Goal: Task Accomplishment & Management: Complete application form

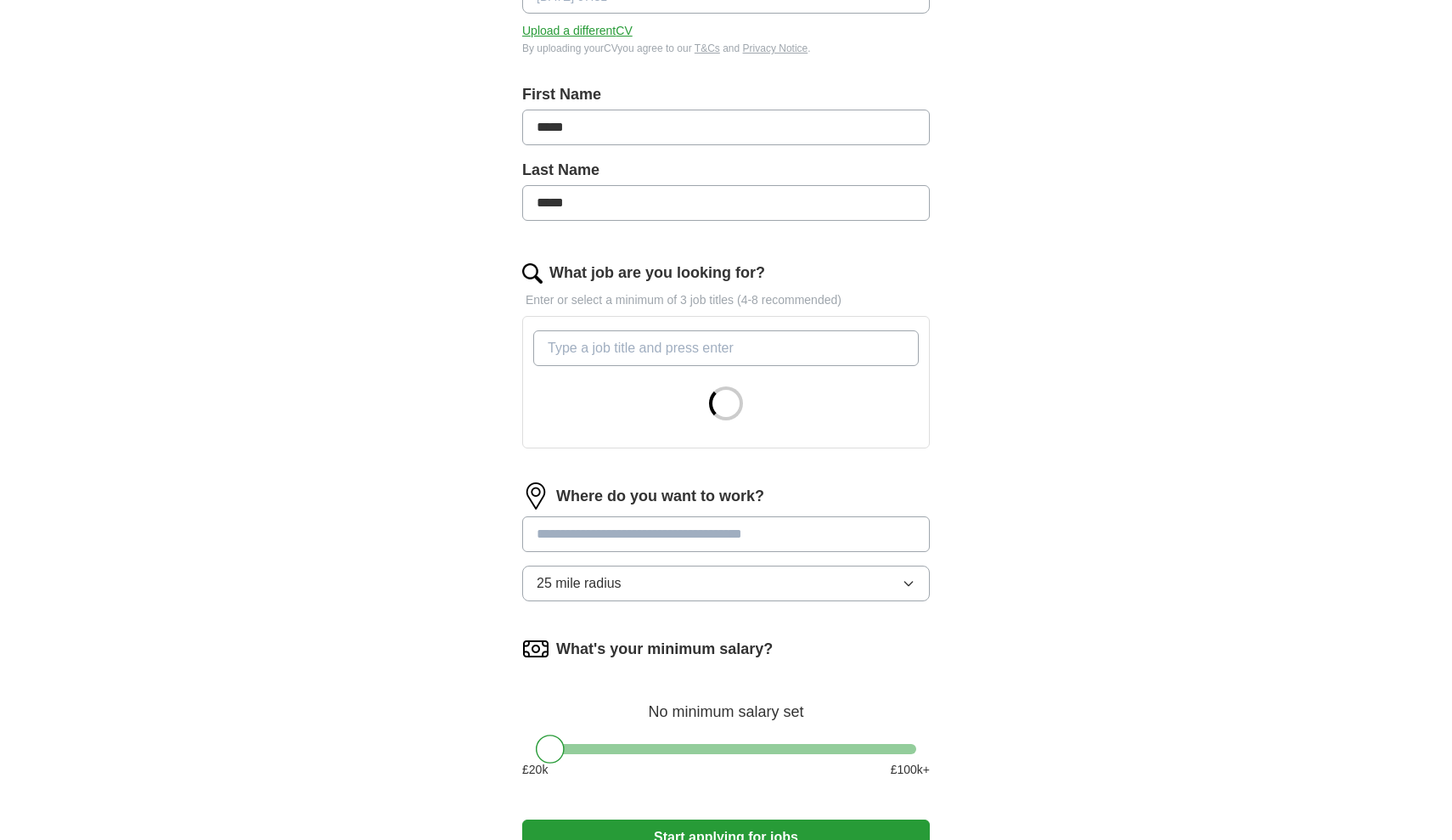
scroll to position [310, 0]
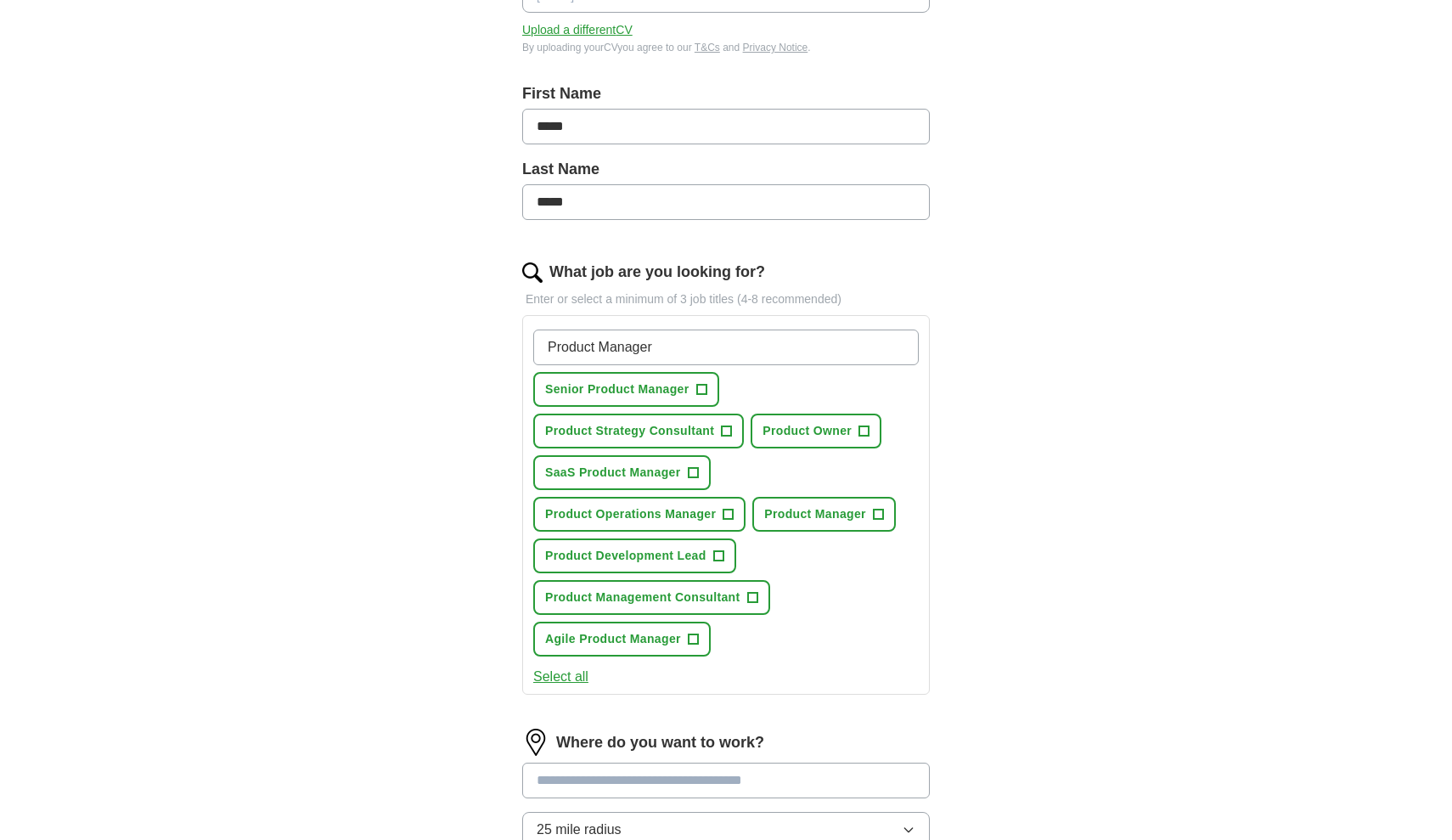
type input "Product Manager"
click at [867, 434] on span "+" at bounding box center [865, 431] width 10 height 14
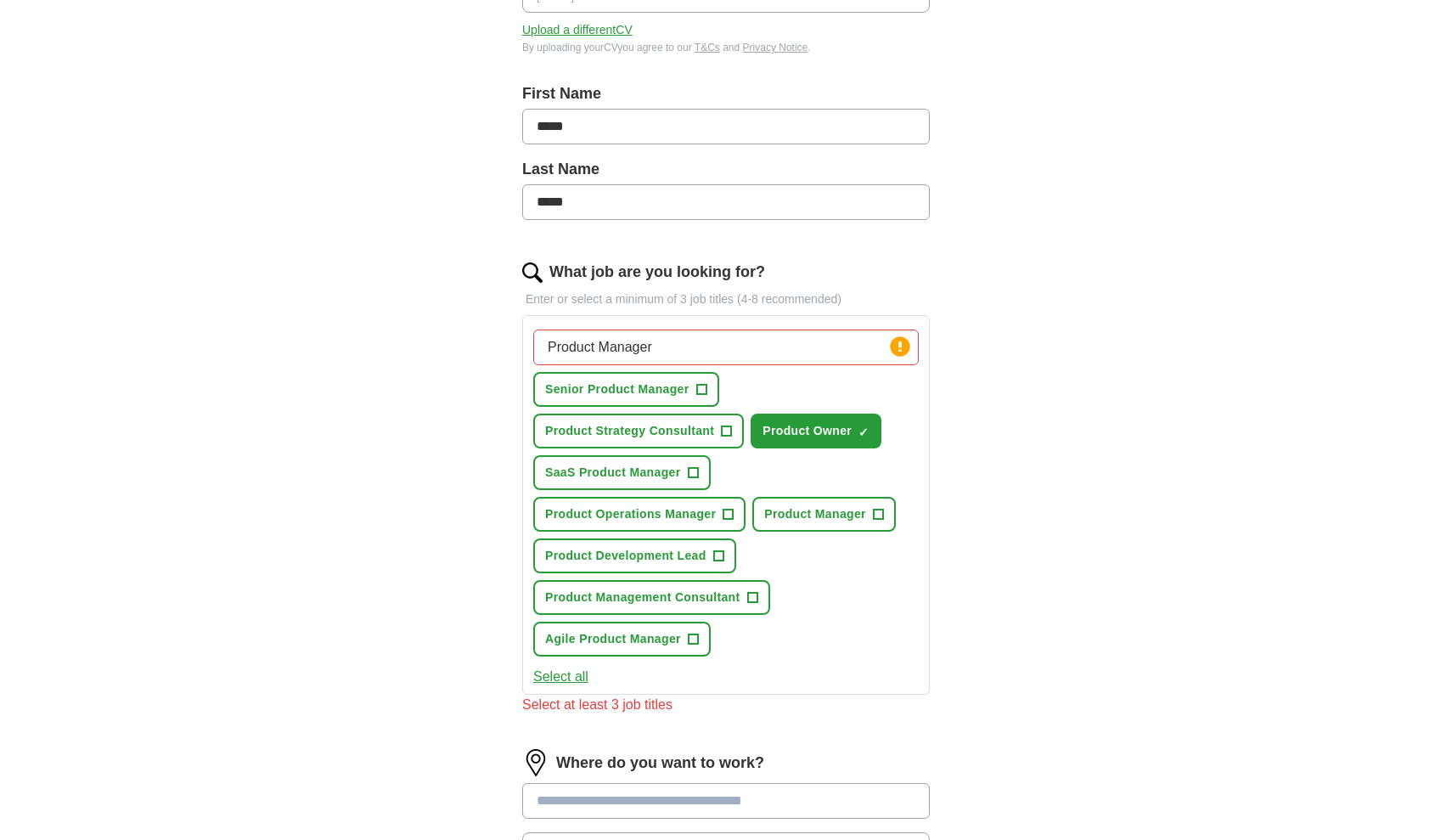
click at [695, 471] on span "+" at bounding box center [693, 473] width 10 height 14
click at [879, 517] on span "+" at bounding box center [879, 515] width 10 height 14
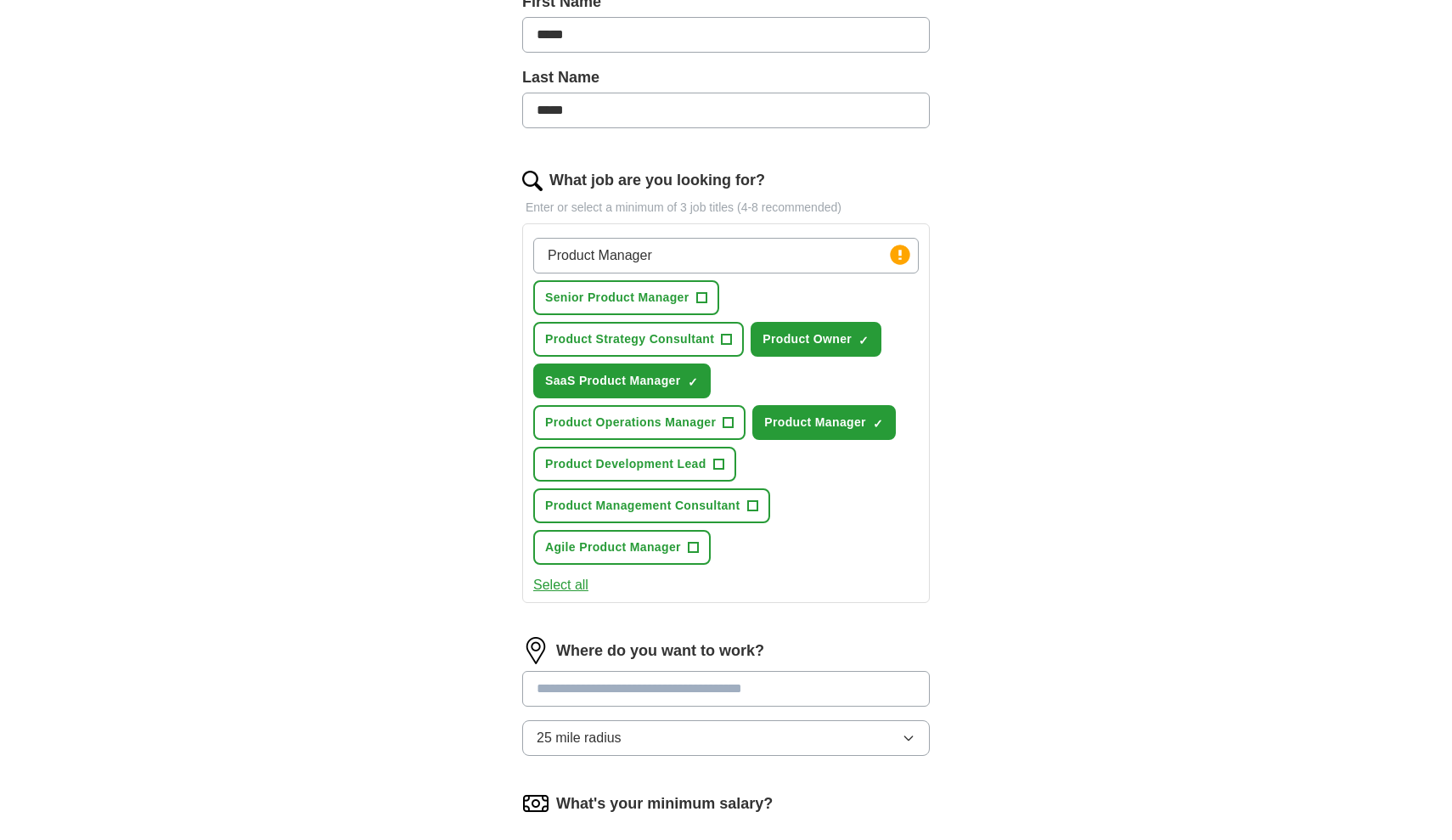
scroll to position [417, 0]
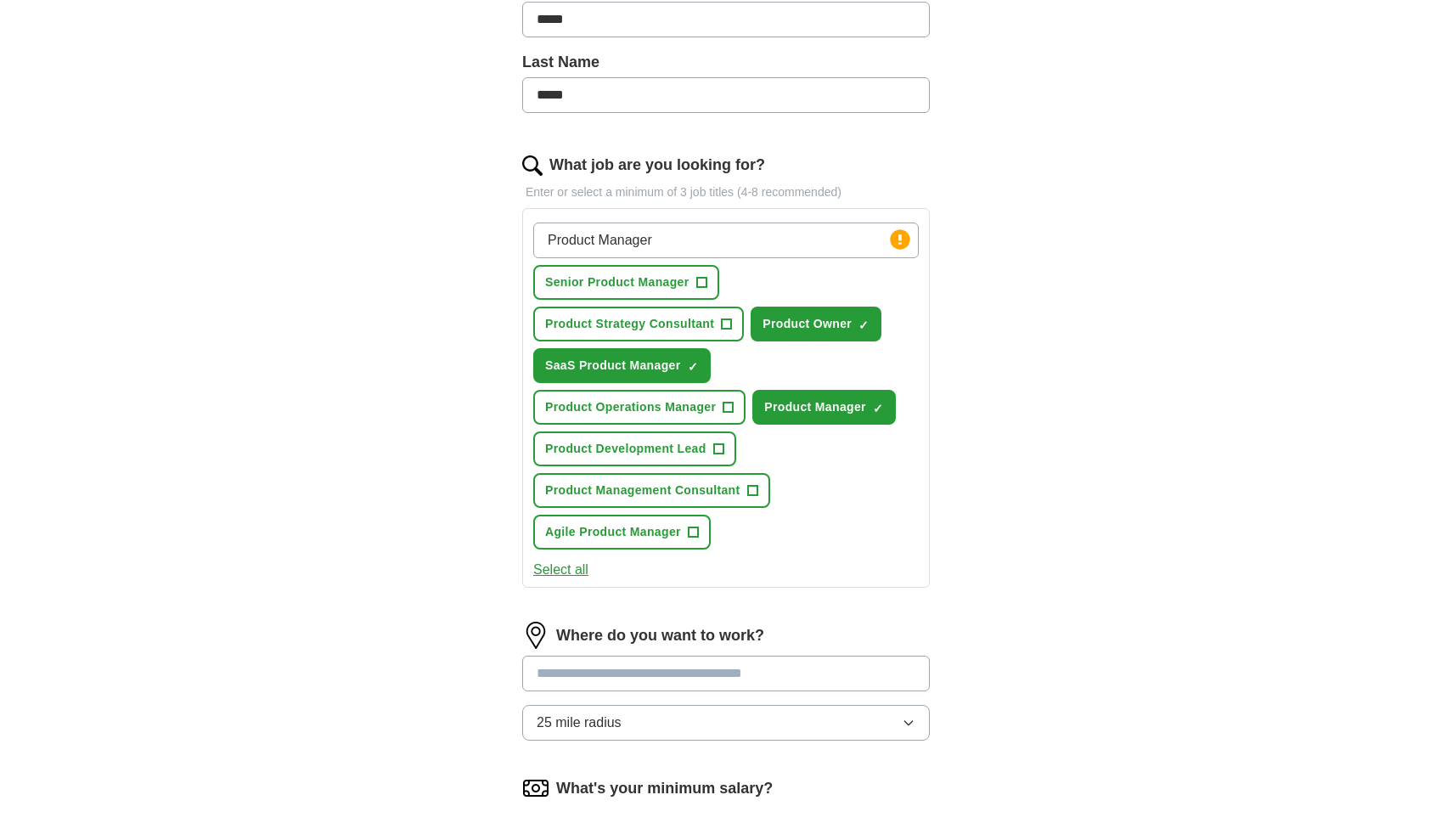
click at [697, 538] on span "+" at bounding box center [693, 533] width 10 height 14
click at [753, 491] on span "+" at bounding box center [752, 491] width 10 height 14
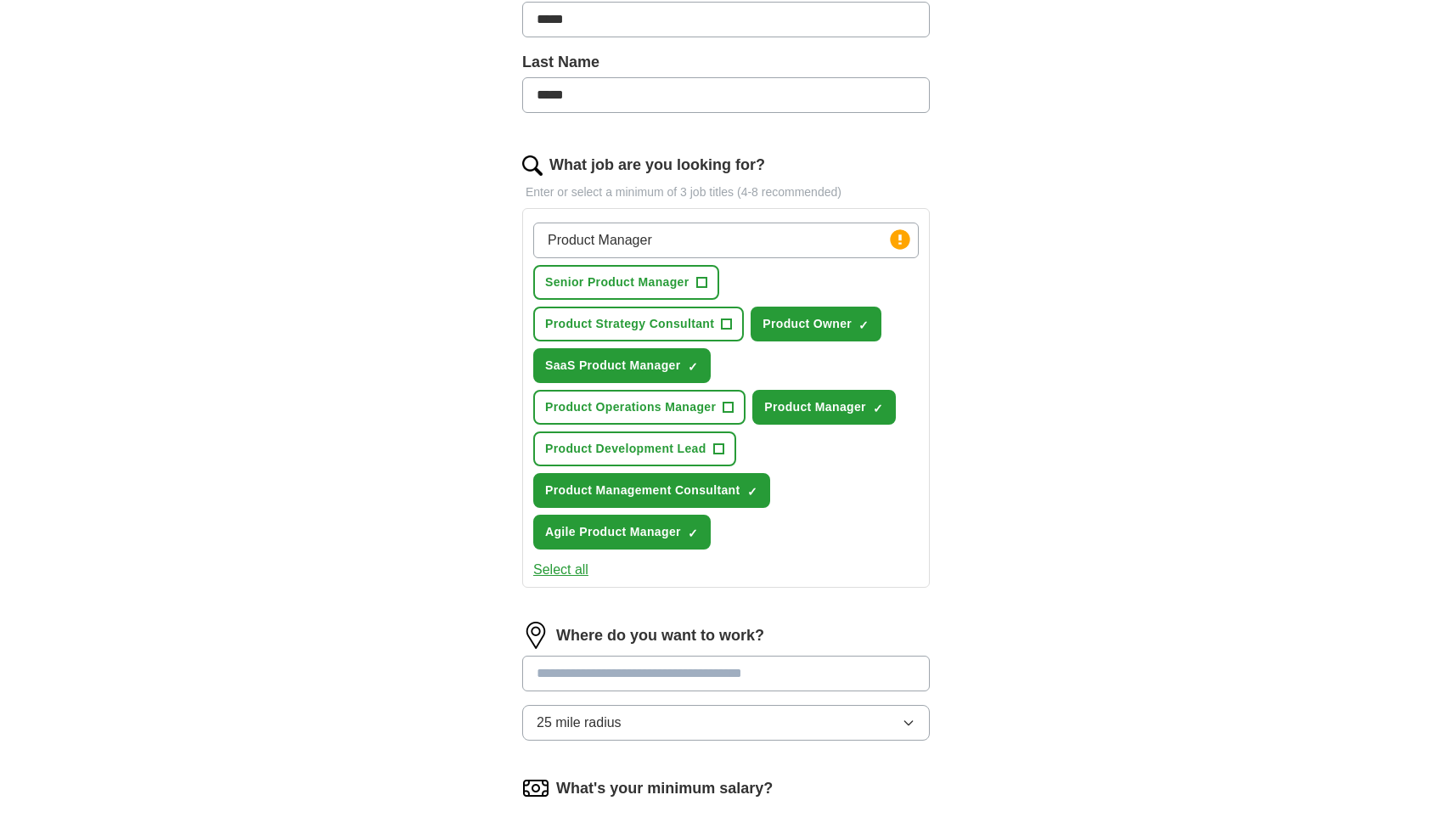
click at [722, 452] on span "+" at bounding box center [719, 449] width 10 height 14
click at [727, 324] on span "+" at bounding box center [726, 325] width 10 height 14
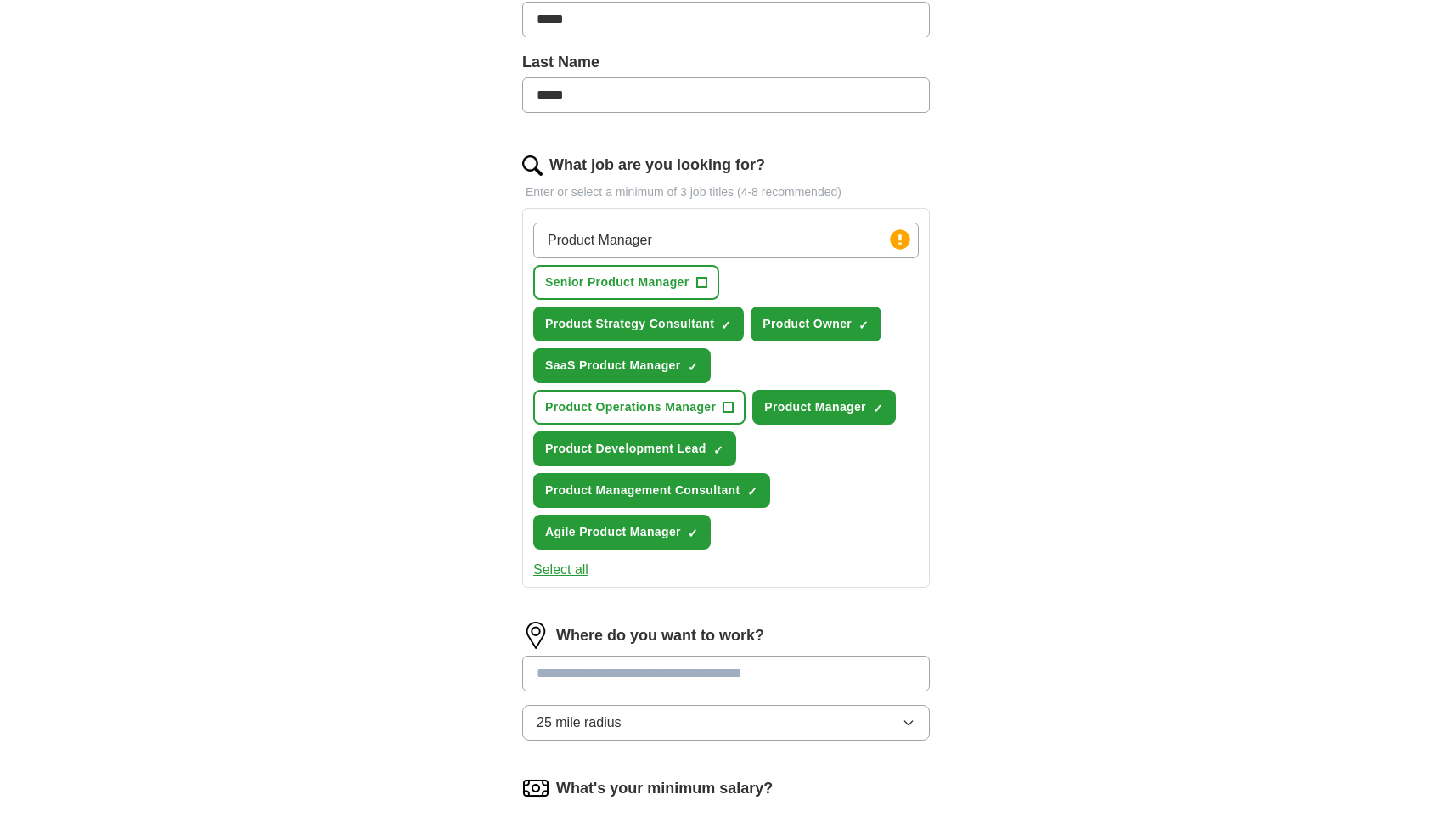
click at [703, 284] on span "+" at bounding box center [702, 283] width 10 height 14
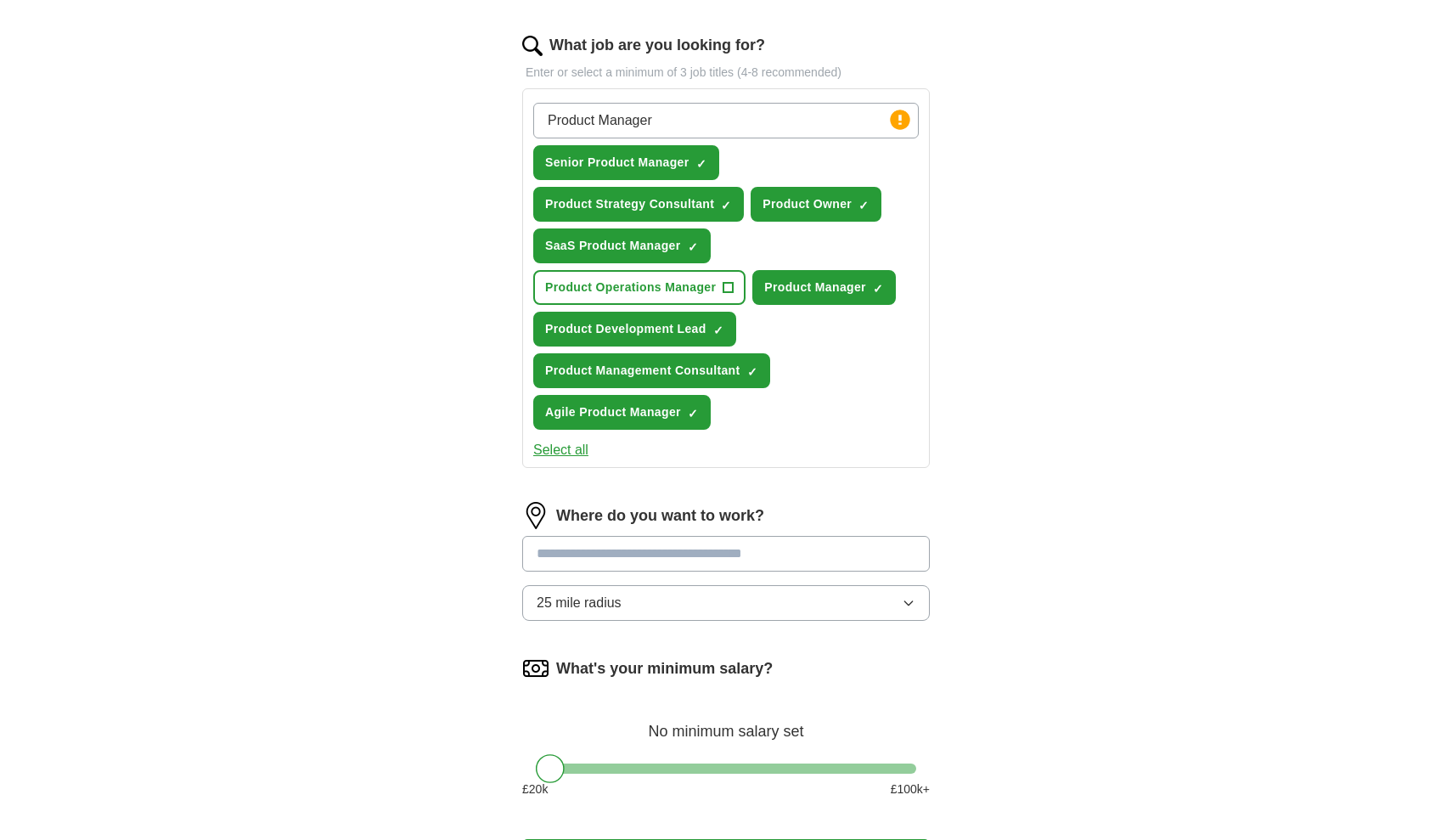
scroll to position [542, 0]
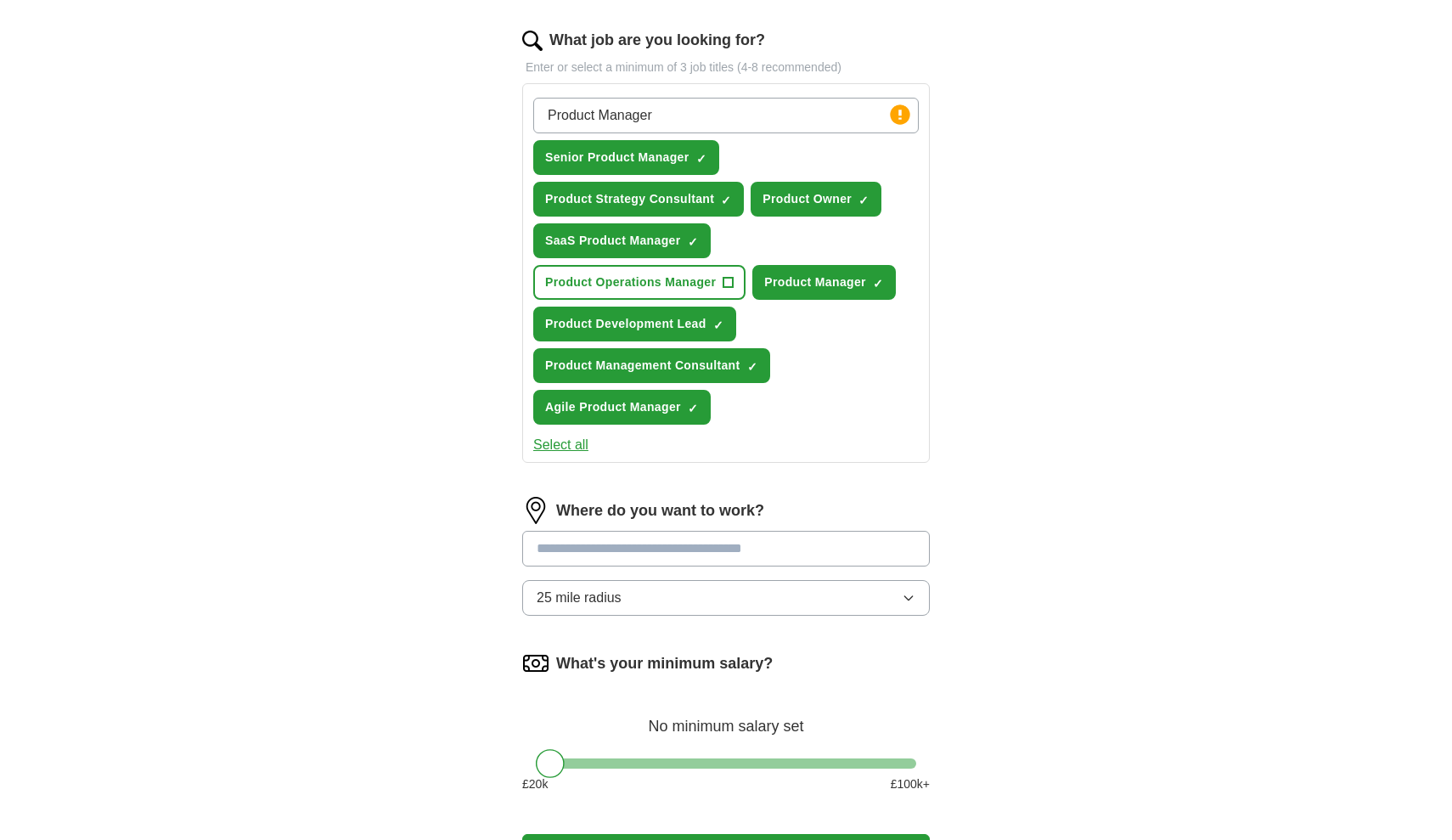
click at [853, 108] on input "Product Manager" at bounding box center [726, 115] width 386 height 36
type input "product owner"
click at [0, 0] on span "×" at bounding box center [0, 0] width 0 height 0
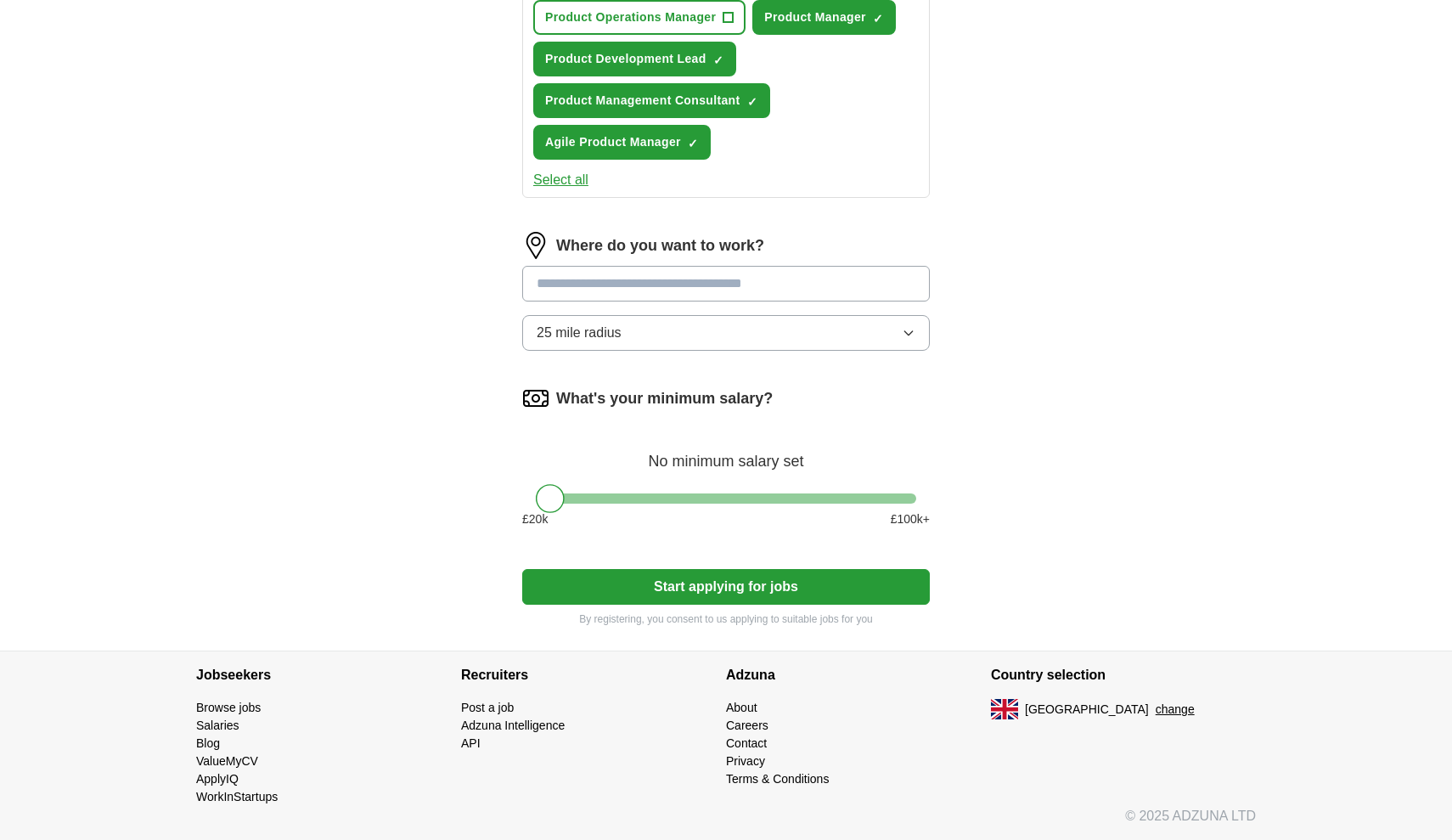
scroll to position [806, 0]
click at [769, 289] on input at bounding box center [726, 283] width 408 height 36
type input "**********"
click at [771, 593] on button "Start applying for jobs" at bounding box center [726, 587] width 408 height 36
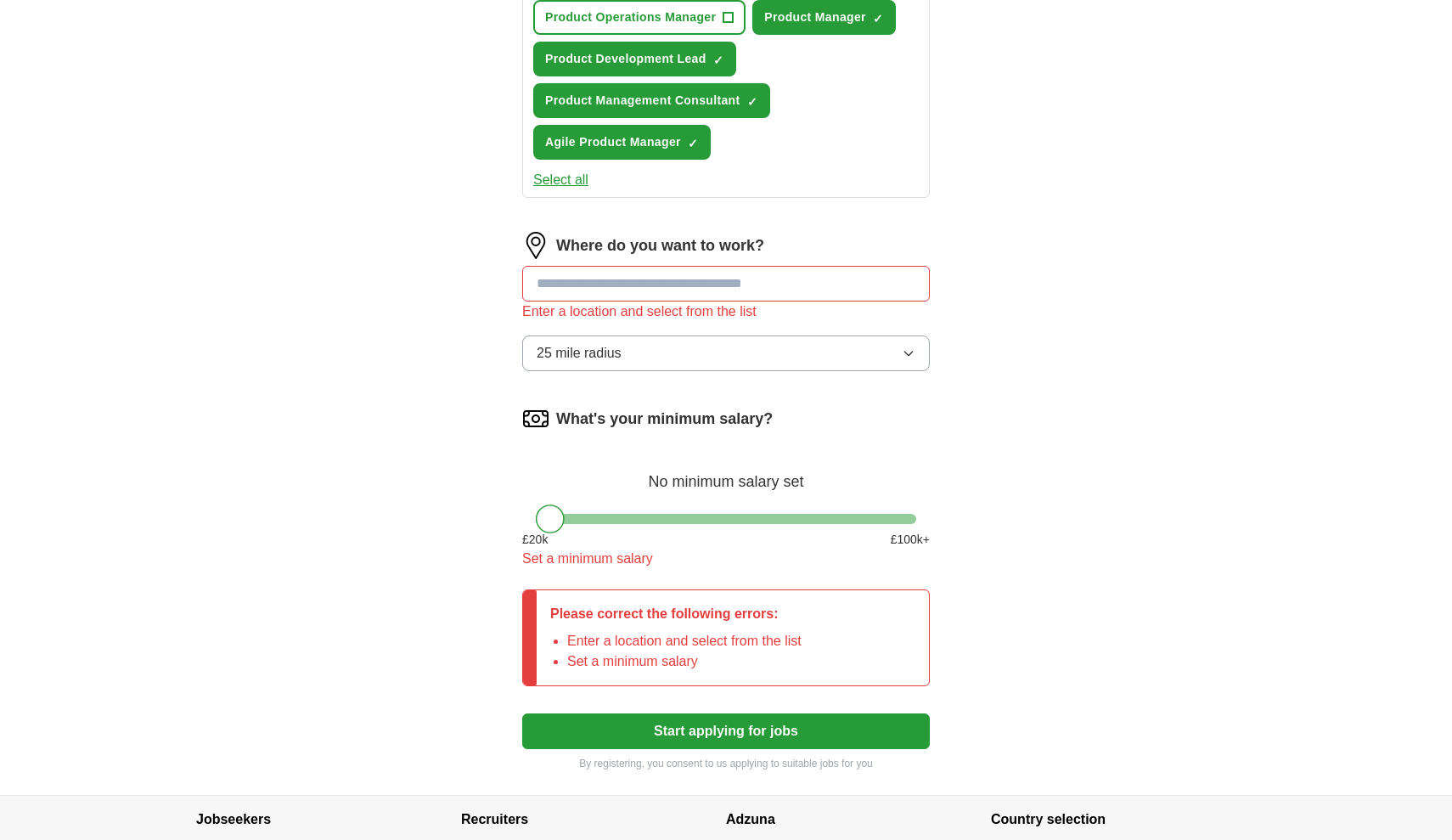
click at [727, 291] on input at bounding box center [726, 283] width 408 height 36
type input "***"
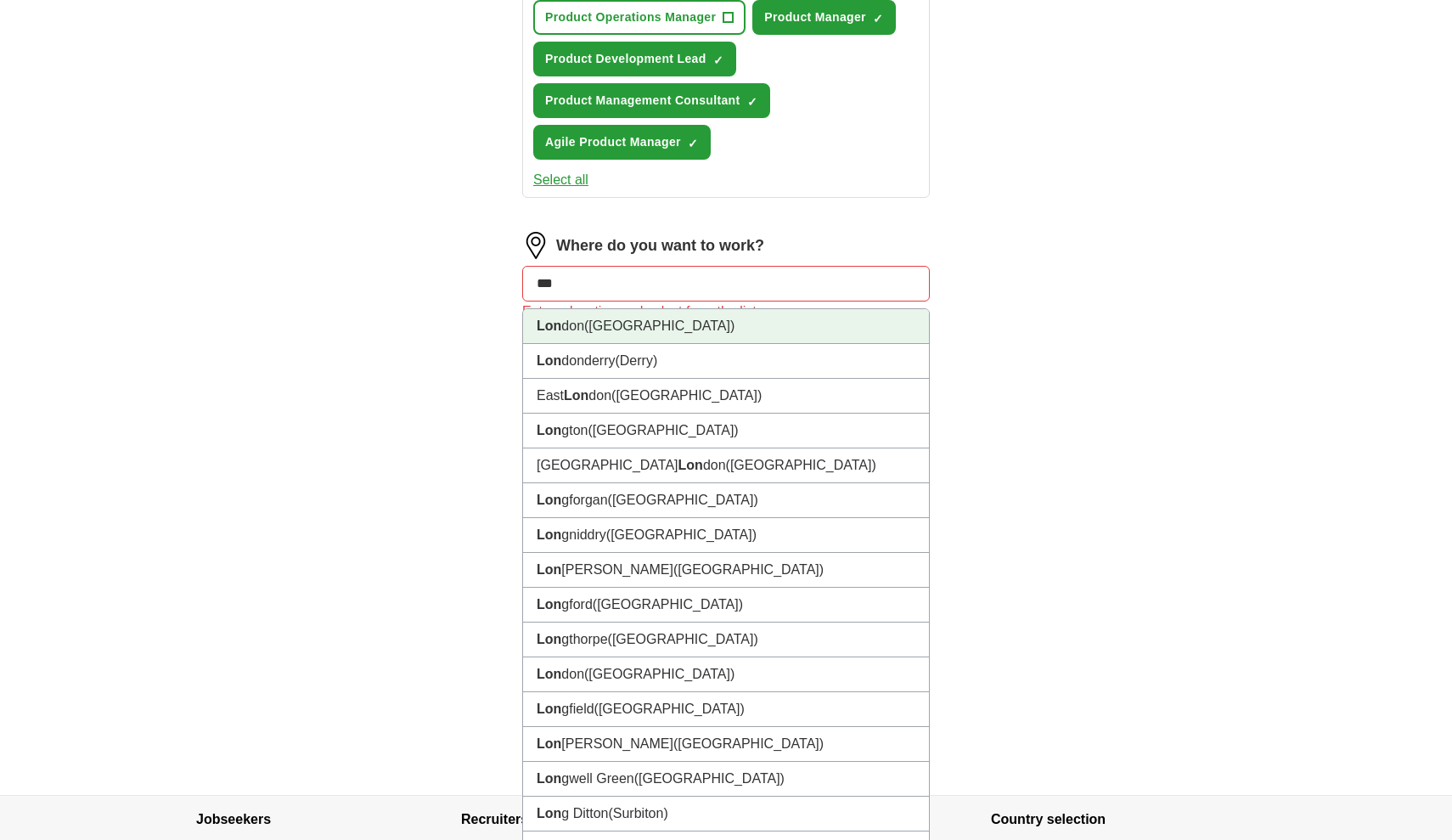
click at [720, 336] on li "Lon don ([GEOGRAPHIC_DATA])" at bounding box center [726, 326] width 406 height 35
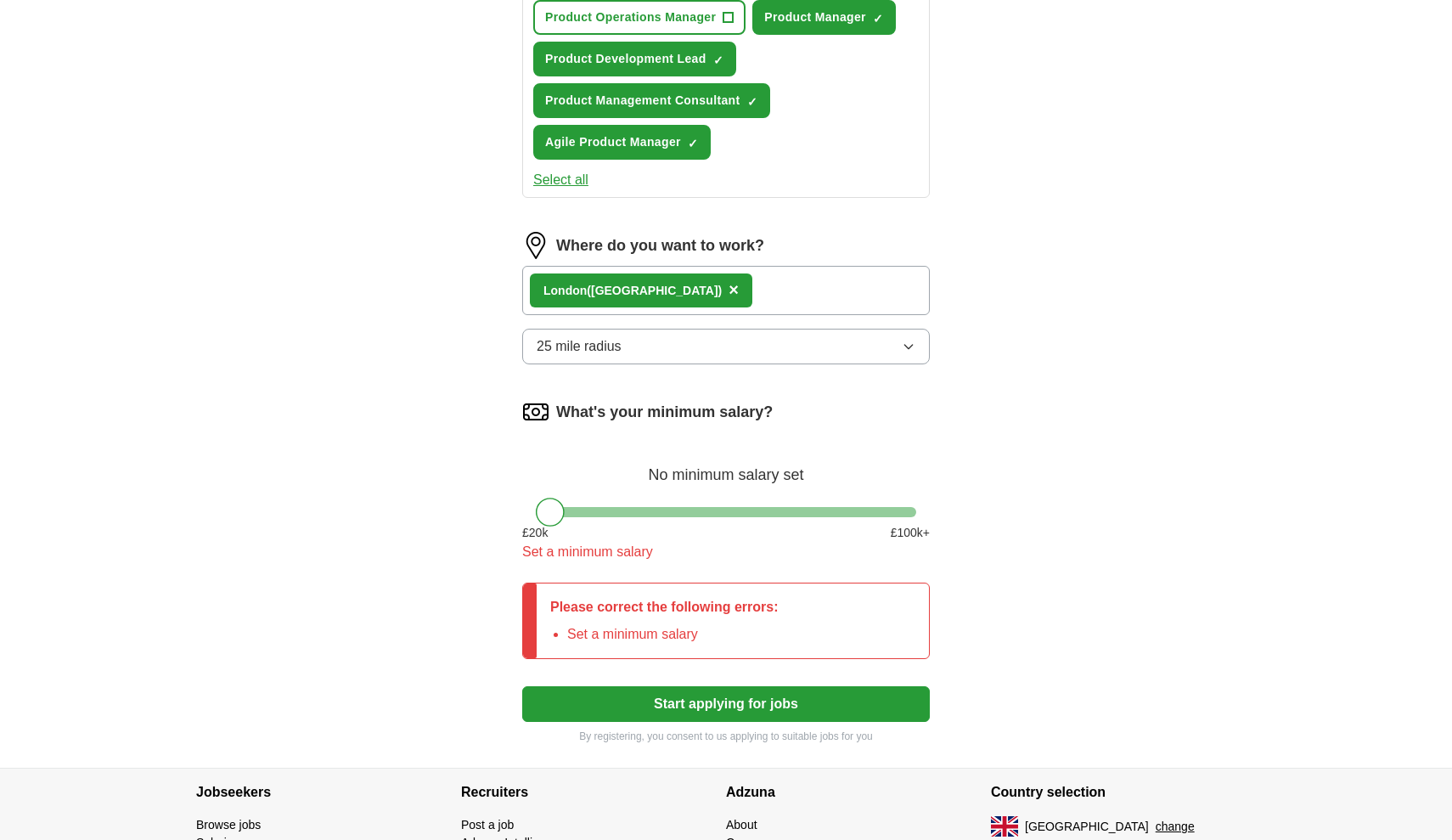
click at [746, 283] on div "Lon don ([GEOGRAPHIC_DATA]) ×" at bounding box center [726, 290] width 408 height 49
click at [654, 293] on div "Lon don ([GEOGRAPHIC_DATA]) ×" at bounding box center [726, 290] width 408 height 49
click at [685, 350] on button "25 mile radius" at bounding box center [726, 346] width 408 height 36
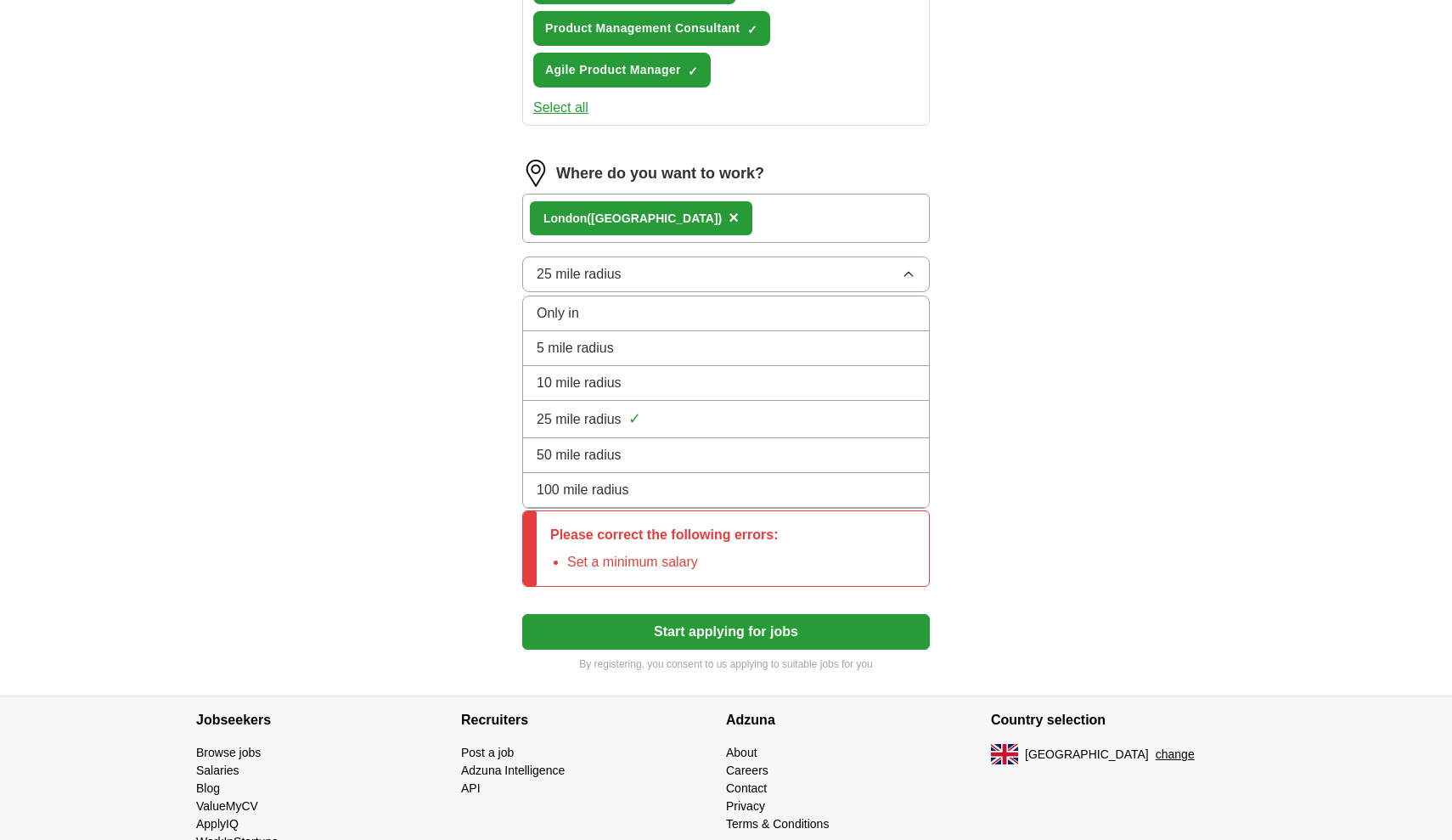
scroll to position [903, 0]
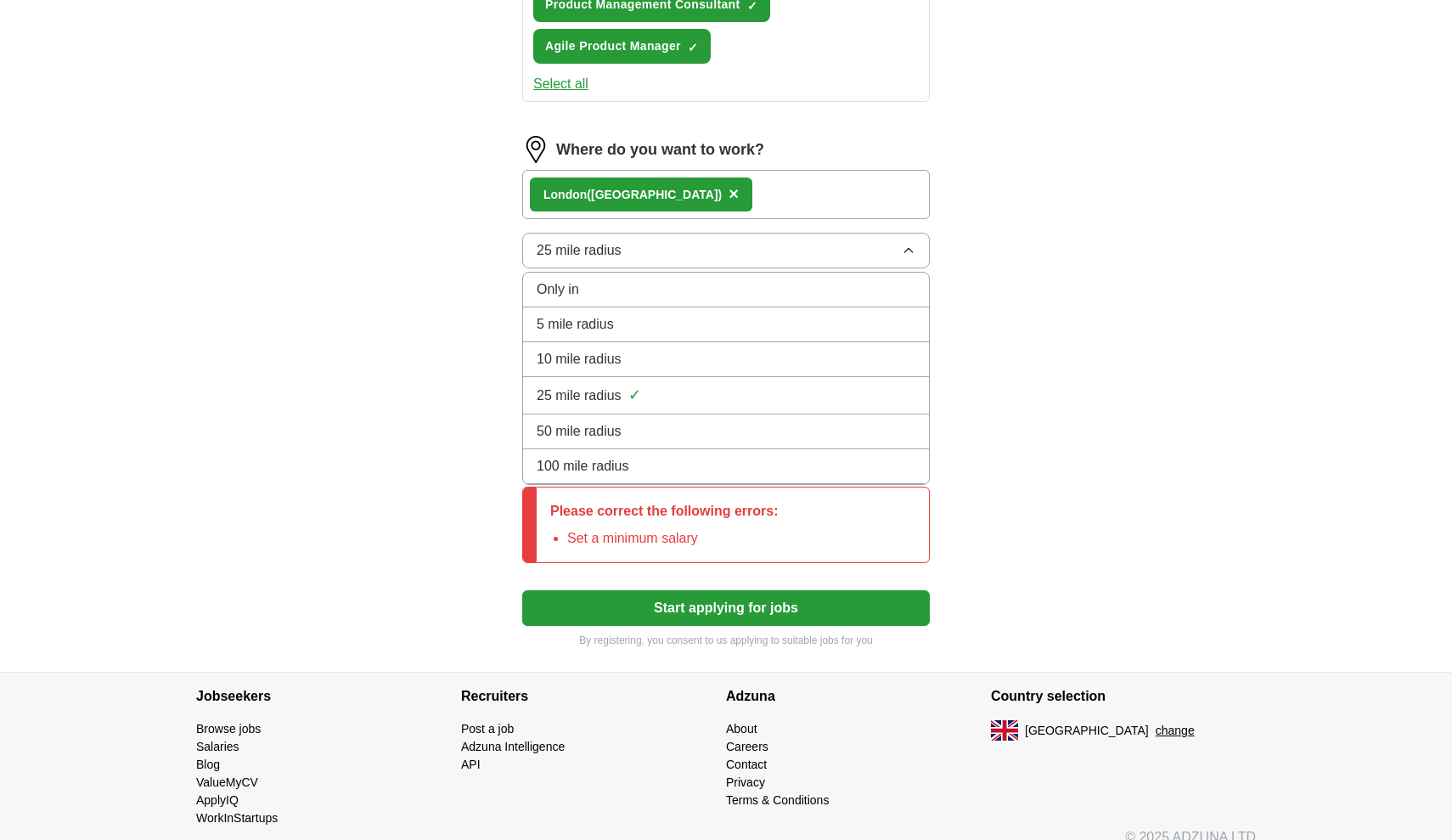
click at [660, 471] on div "100 mile radius" at bounding box center [726, 466] width 379 height 21
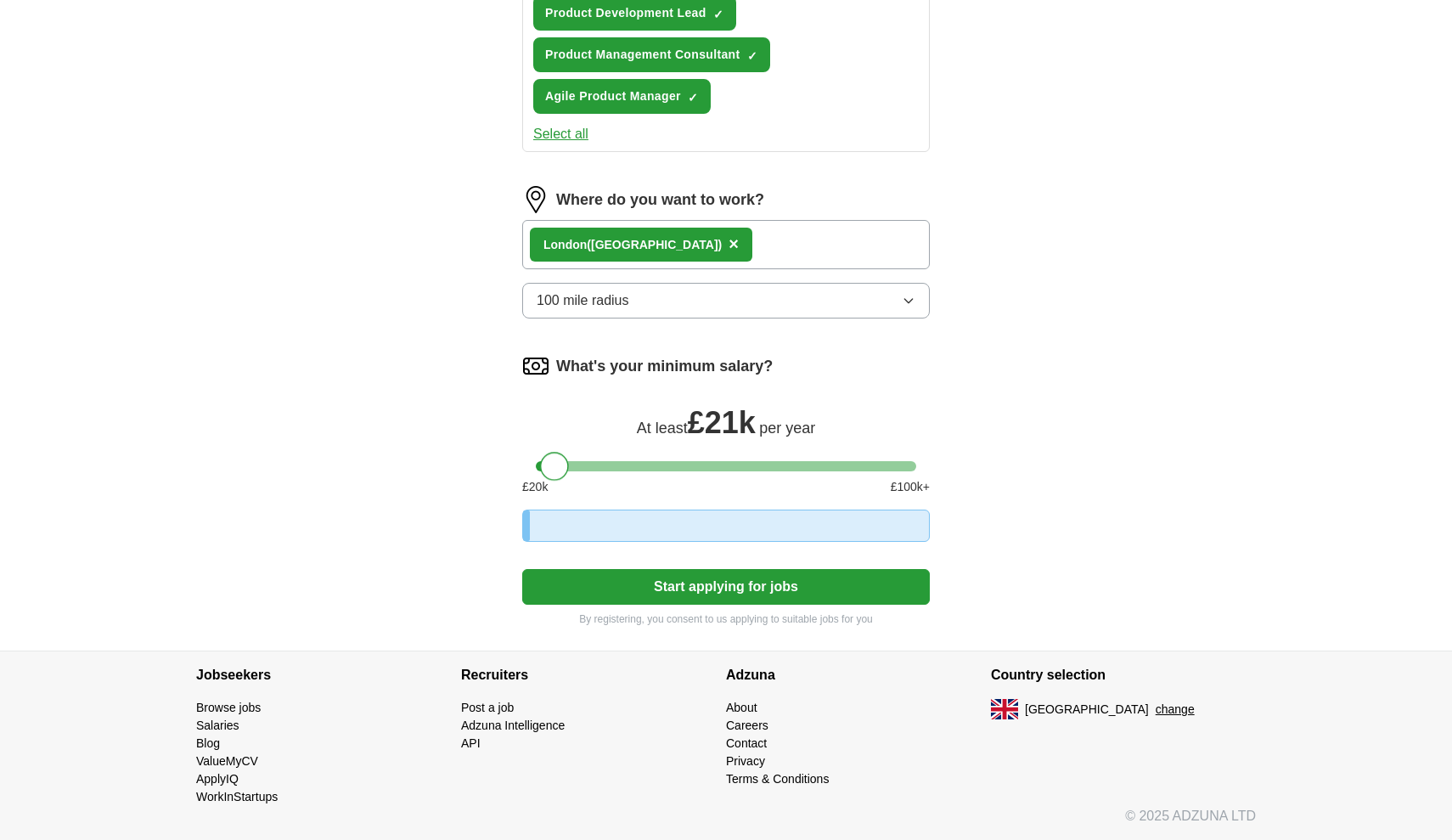
scroll to position [853, 0]
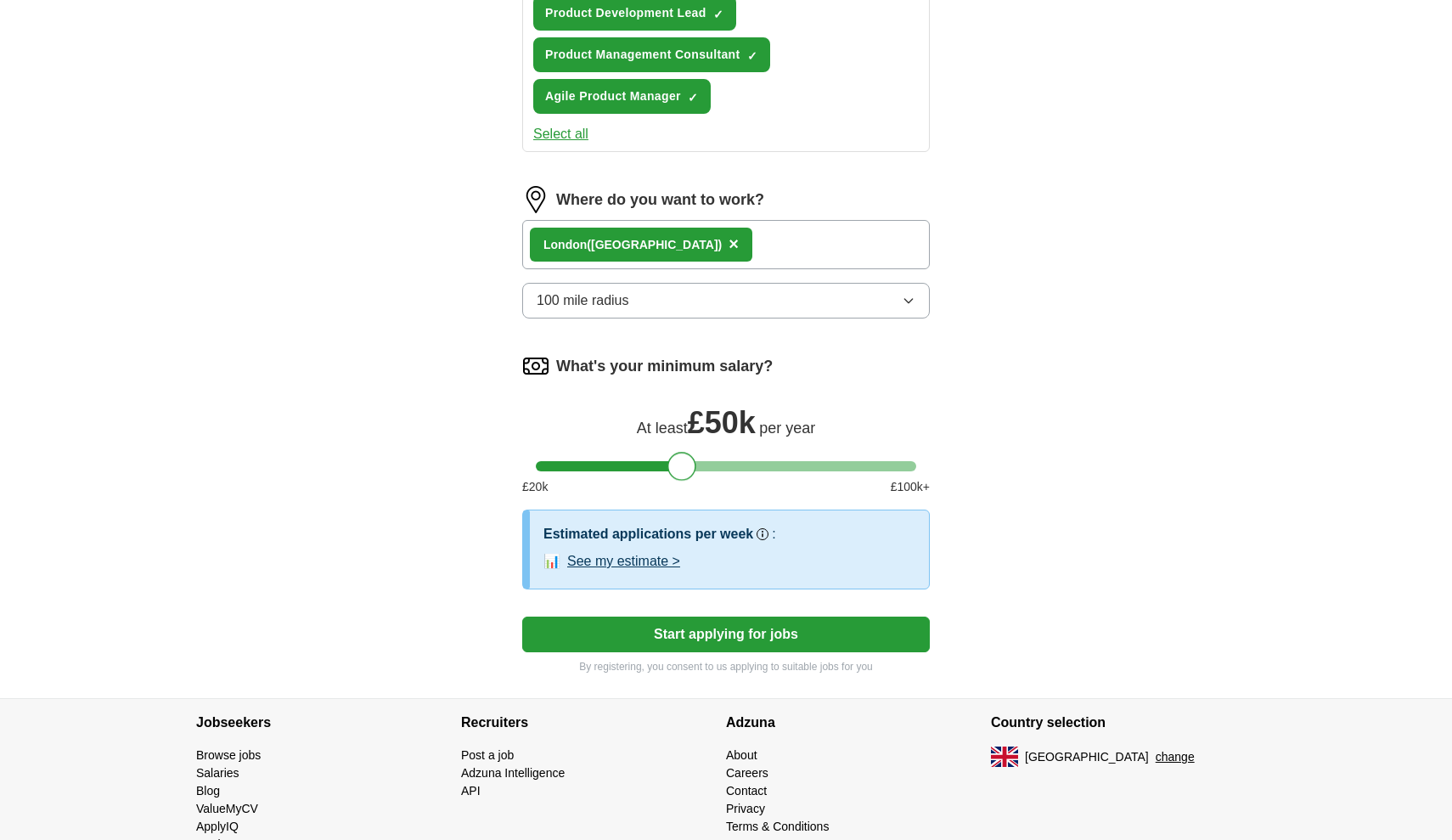
drag, startPoint x: 560, startPoint y: 417, endPoint x: 693, endPoint y: 431, distance: 133.7
click at [693, 431] on div "What's your minimum salary? At least £ 50k per year £ 20 k £ 100 k+" at bounding box center [726, 430] width 408 height 157
click at [712, 650] on button "Start applying for jobs" at bounding box center [726, 635] width 408 height 36
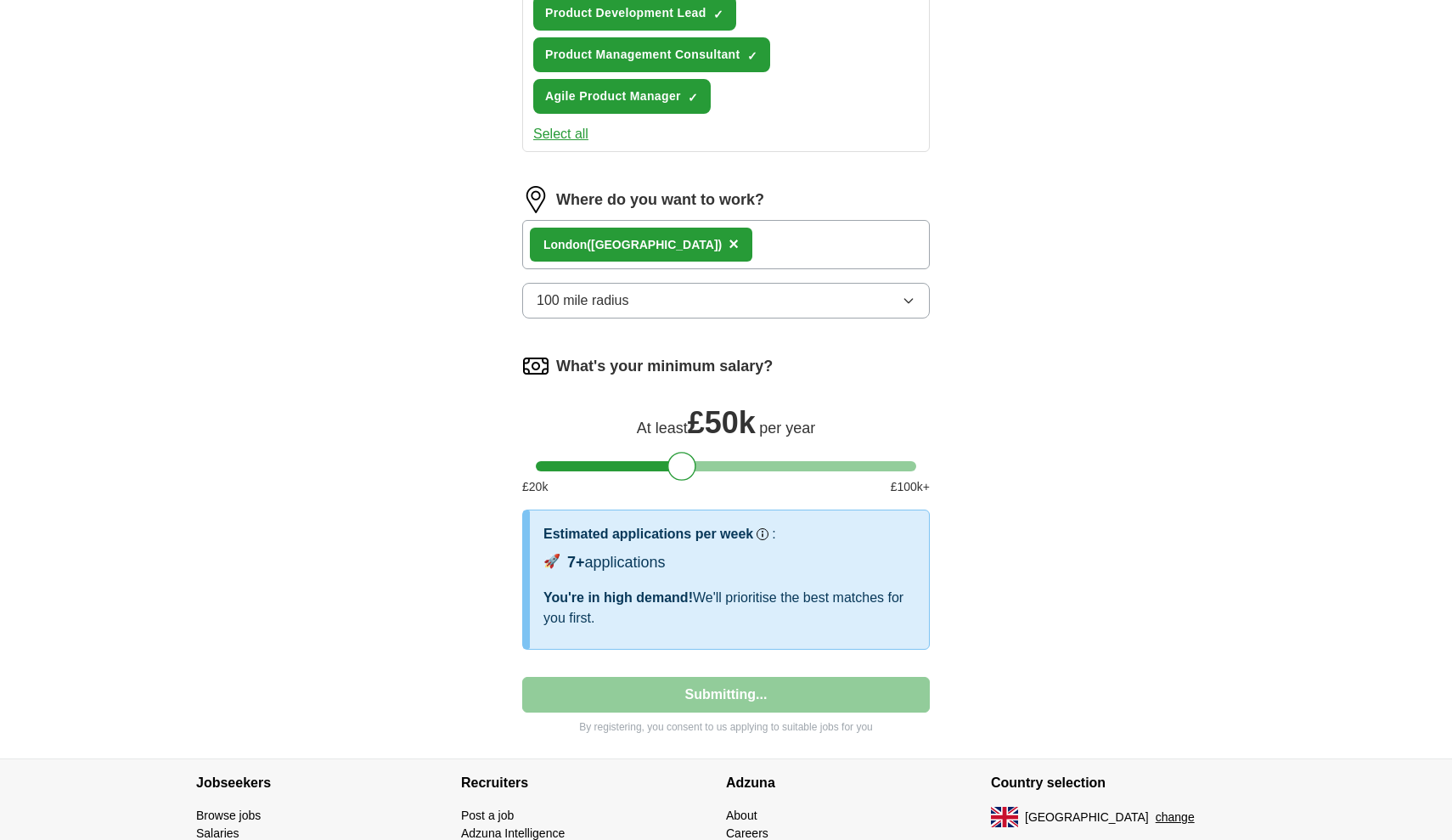
select select "**"
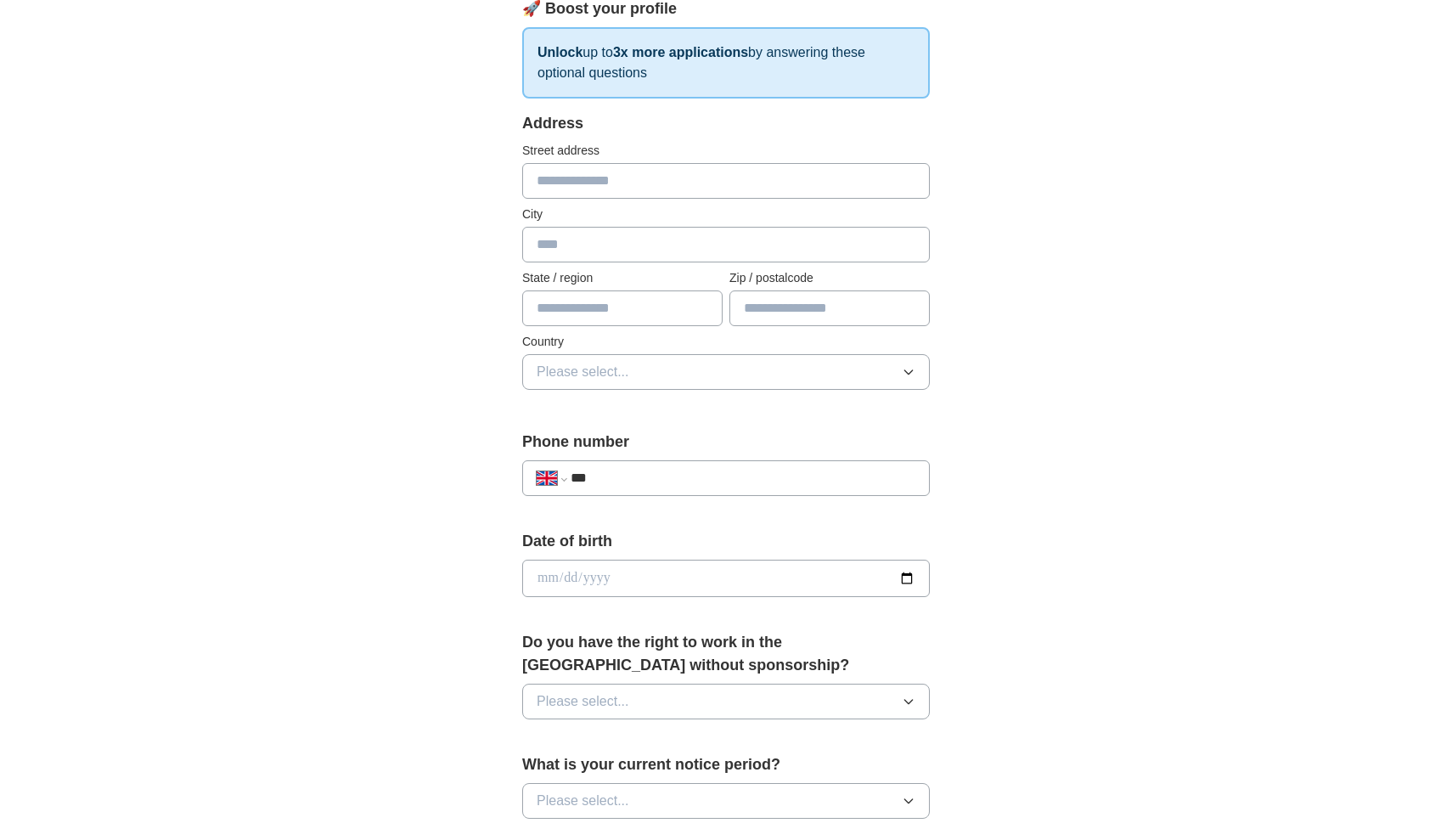
scroll to position [259, 0]
click at [639, 386] on button "Please select..." at bounding box center [726, 371] width 408 height 36
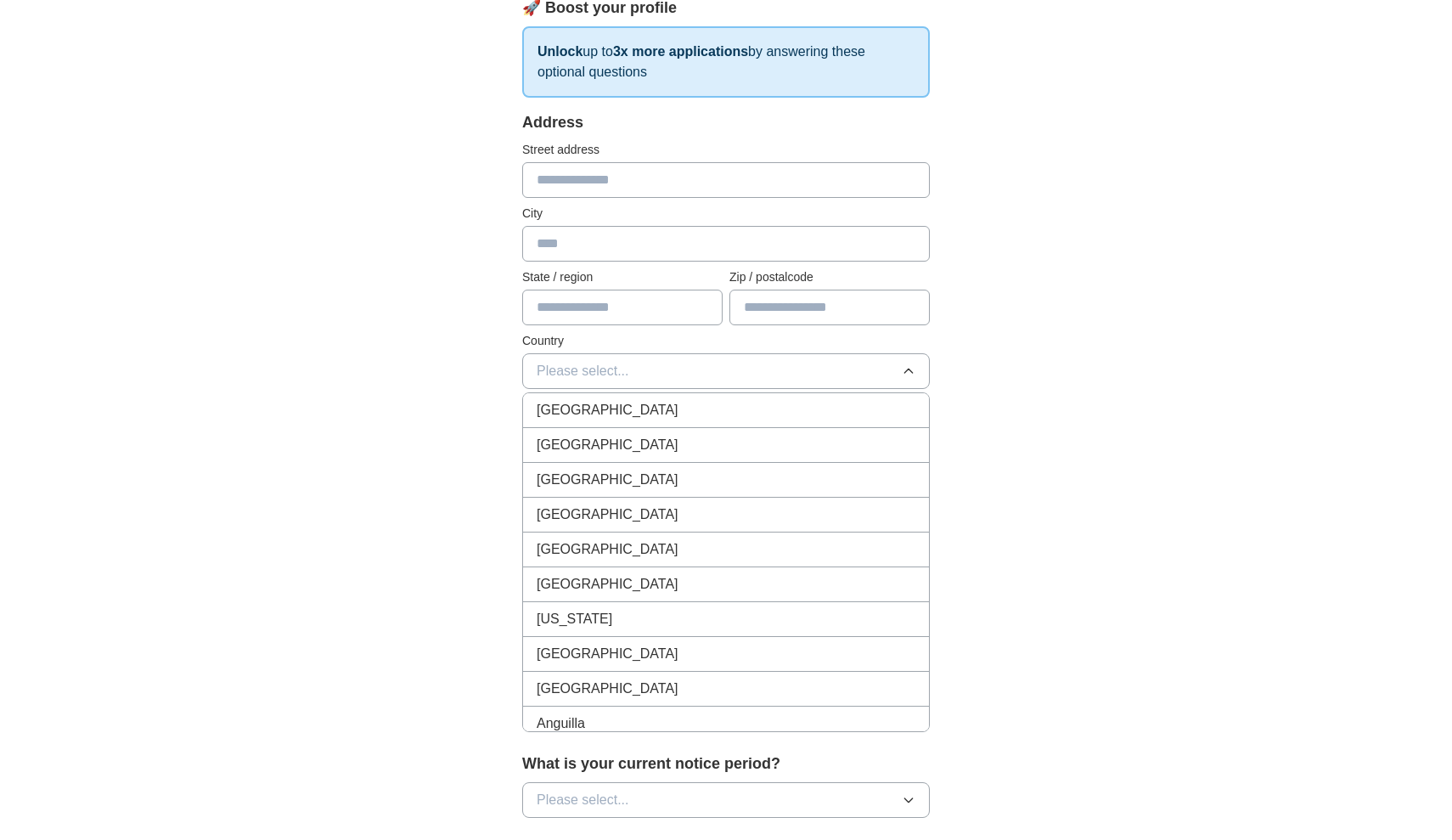
click at [636, 415] on div "[GEOGRAPHIC_DATA]" at bounding box center [726, 410] width 379 height 21
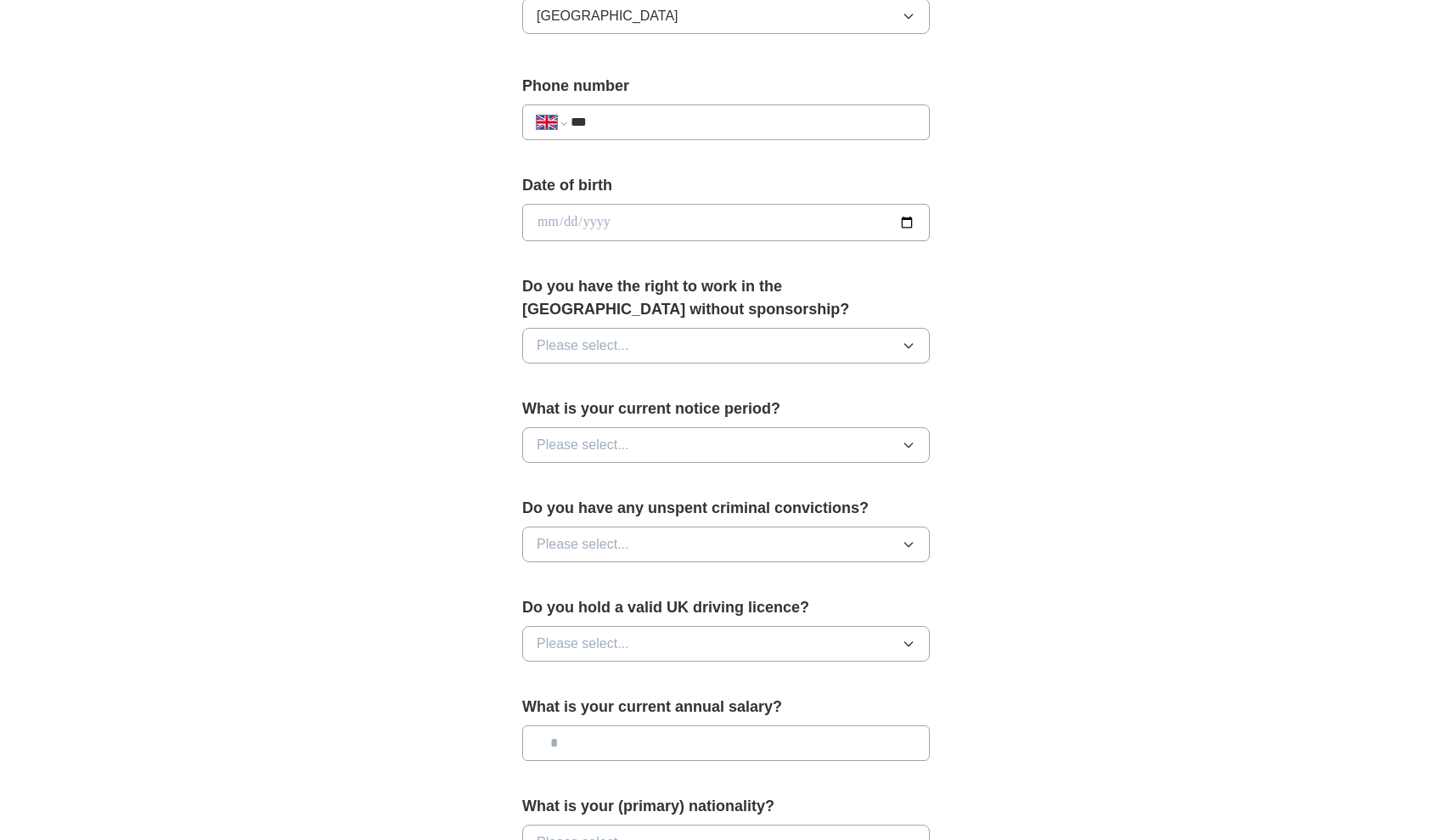
scroll to position [620, 0]
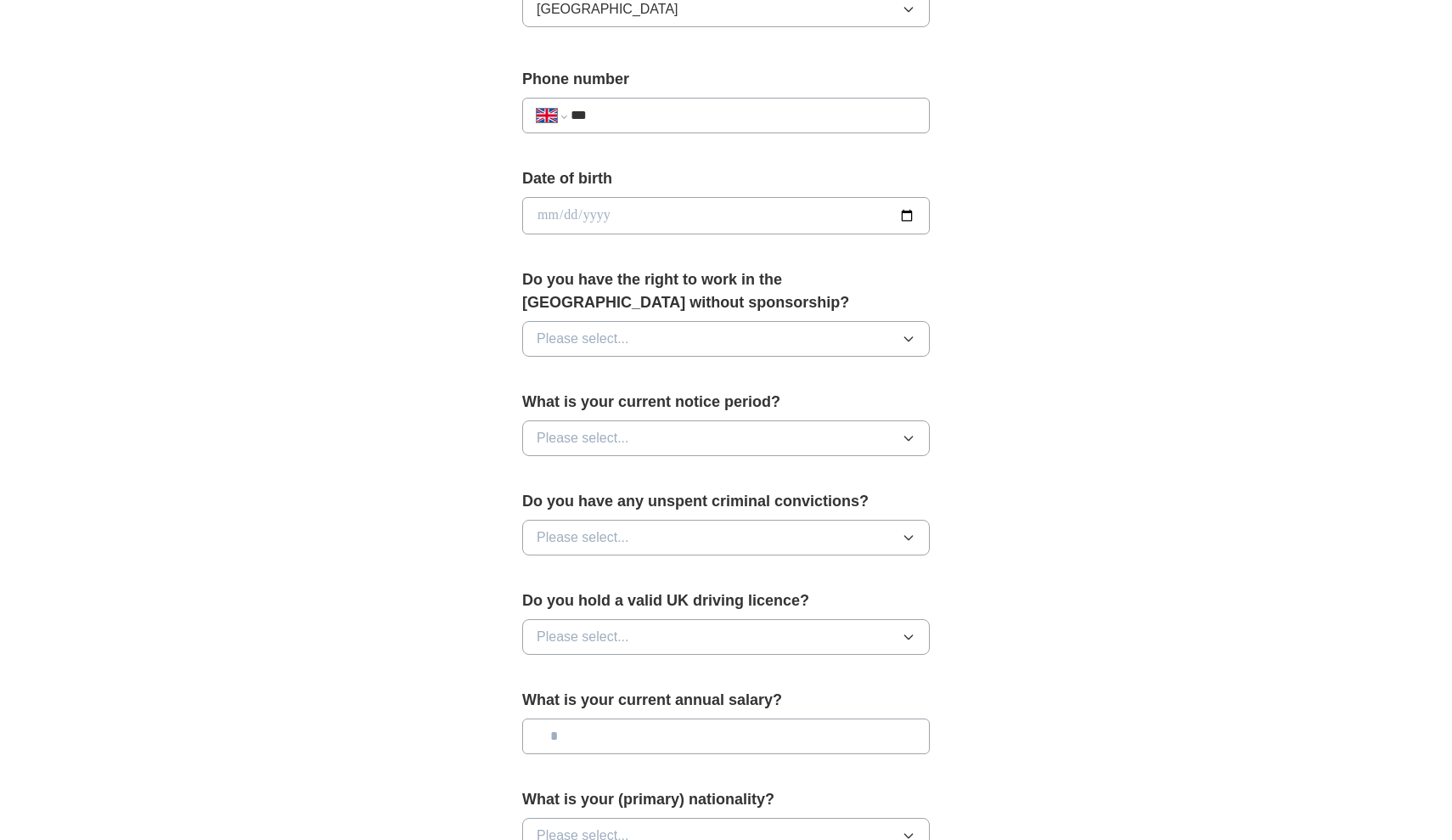
click at [625, 347] on span "Please select..." at bounding box center [583, 339] width 93 height 21
click at [620, 388] on div "Yes" at bounding box center [726, 378] width 379 height 21
click at [645, 448] on button "Please select..." at bounding box center [726, 438] width 408 height 36
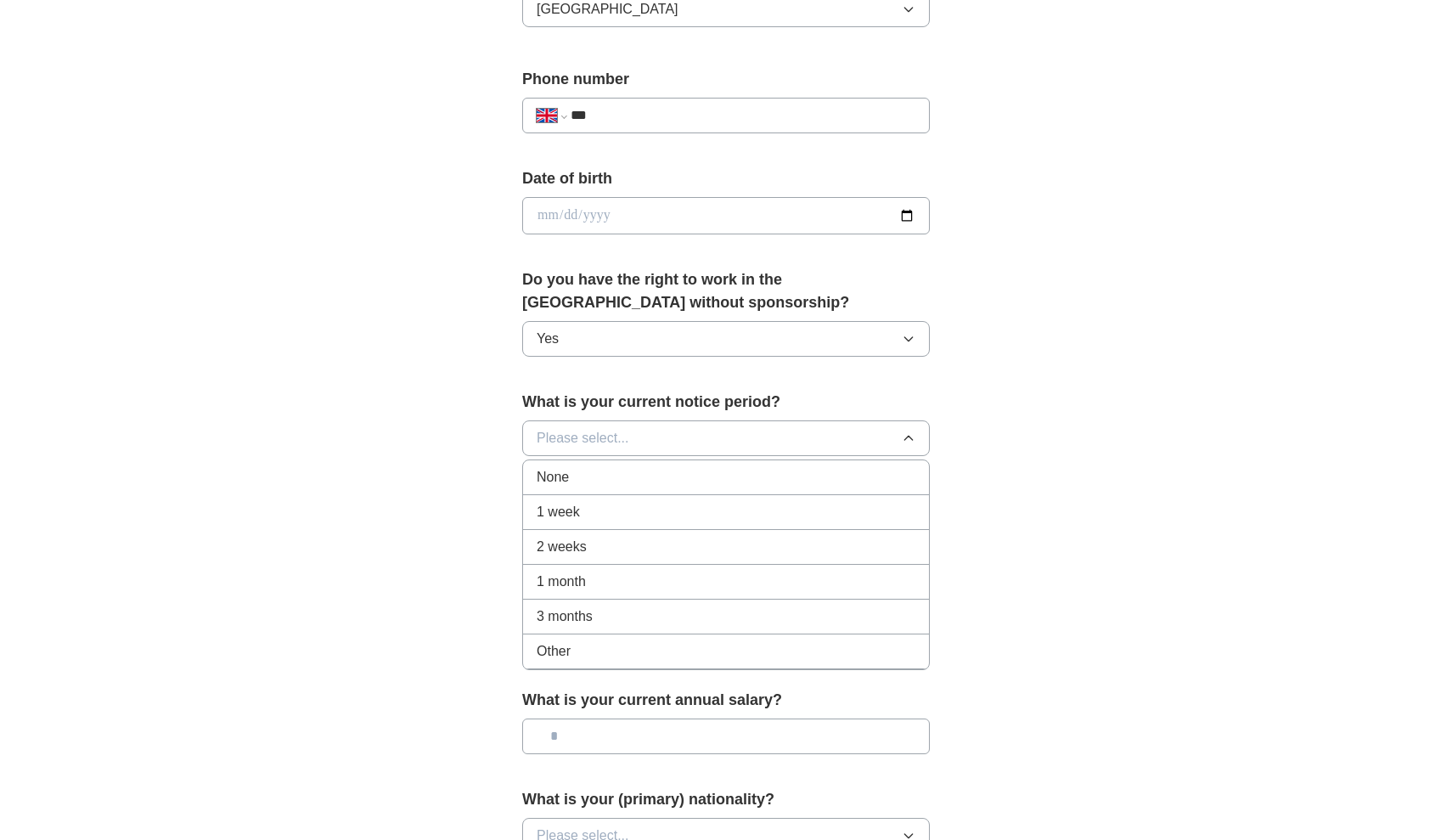
click at [650, 486] on div "None" at bounding box center [726, 477] width 379 height 21
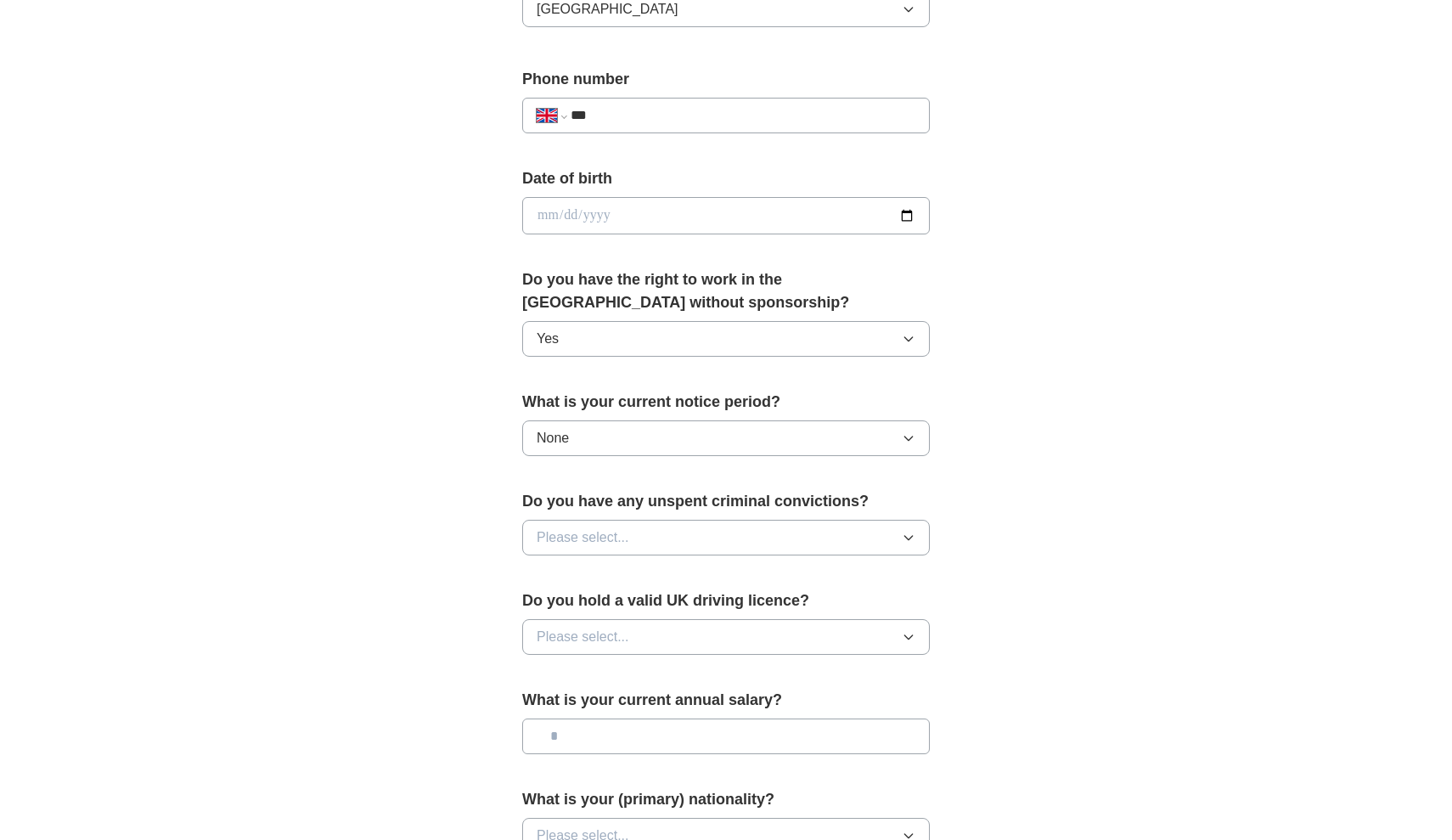
click at [617, 336] on button "Yes" at bounding box center [726, 339] width 408 height 36
click at [603, 423] on div "No" at bounding box center [726, 415] width 379 height 21
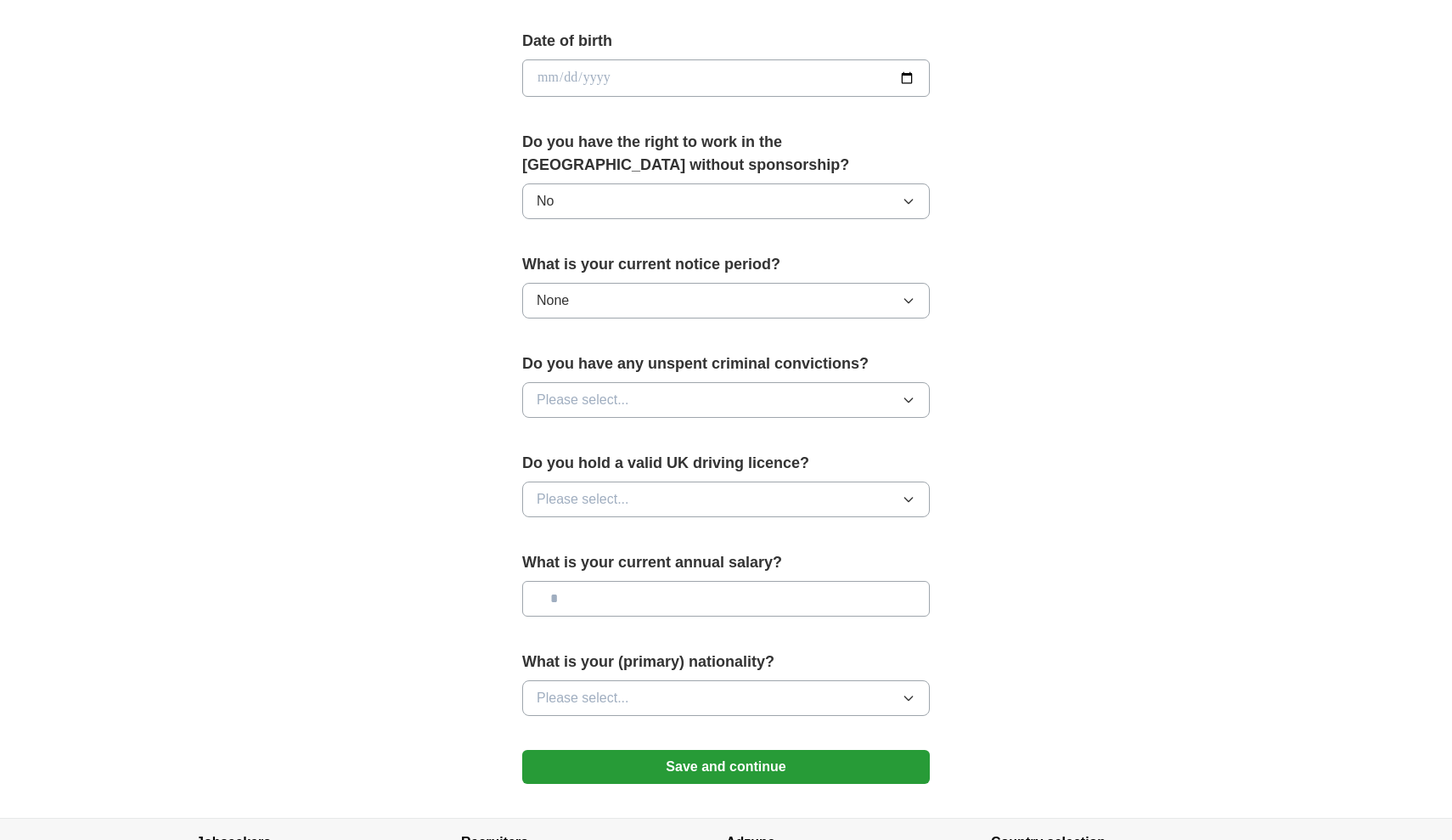
scroll to position [761, 0]
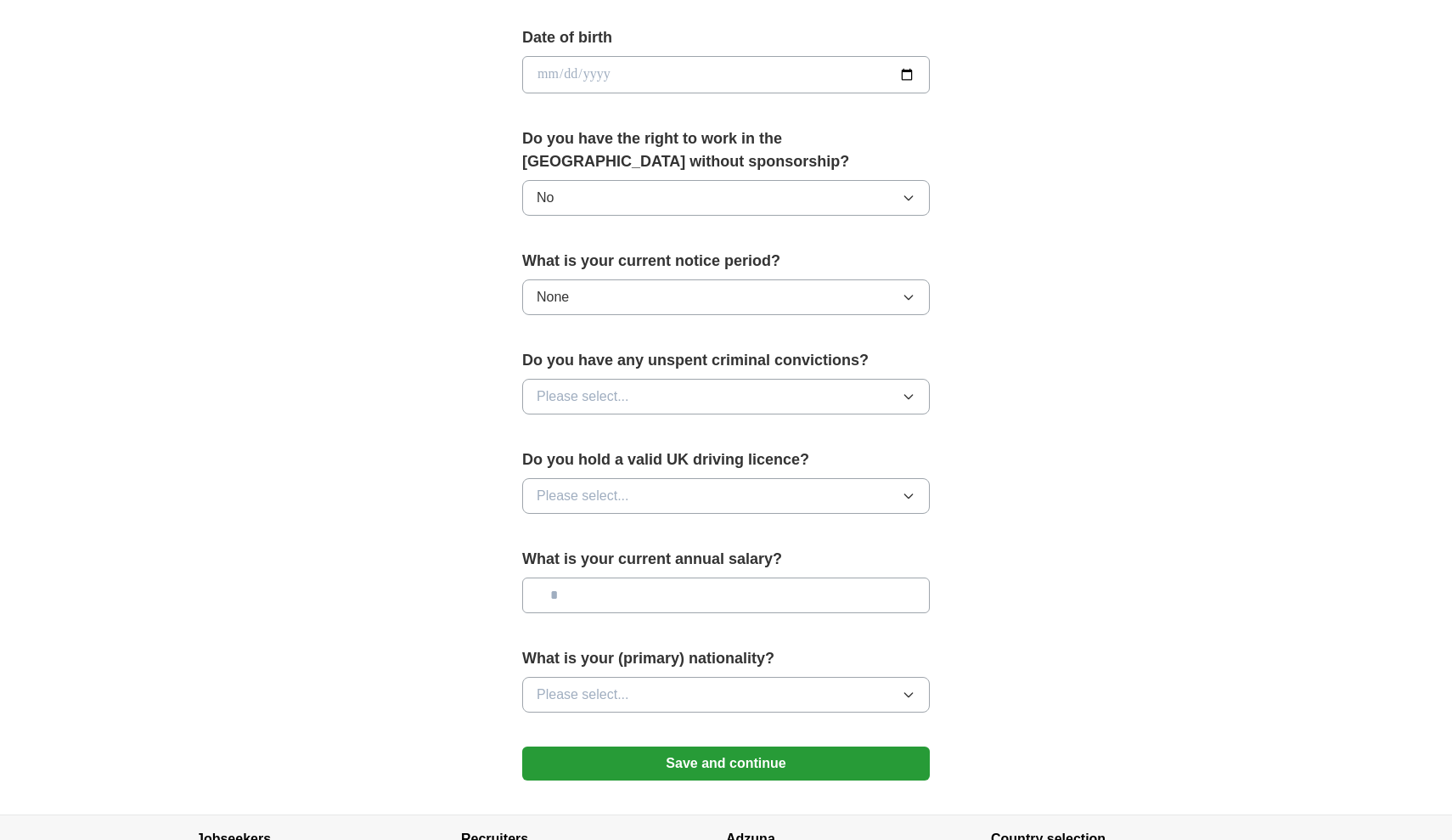
click at [584, 192] on button "No" at bounding box center [726, 197] width 408 height 36
click at [577, 231] on div "Yes" at bounding box center [726, 237] width 379 height 21
click at [661, 417] on div "Do you have any unspent criminal convictions? Please select..." at bounding box center [726, 389] width 408 height 79
click at [656, 399] on button "Please select..." at bounding box center [726, 397] width 408 height 36
click at [612, 479] on div "No" at bounding box center [726, 470] width 379 height 21
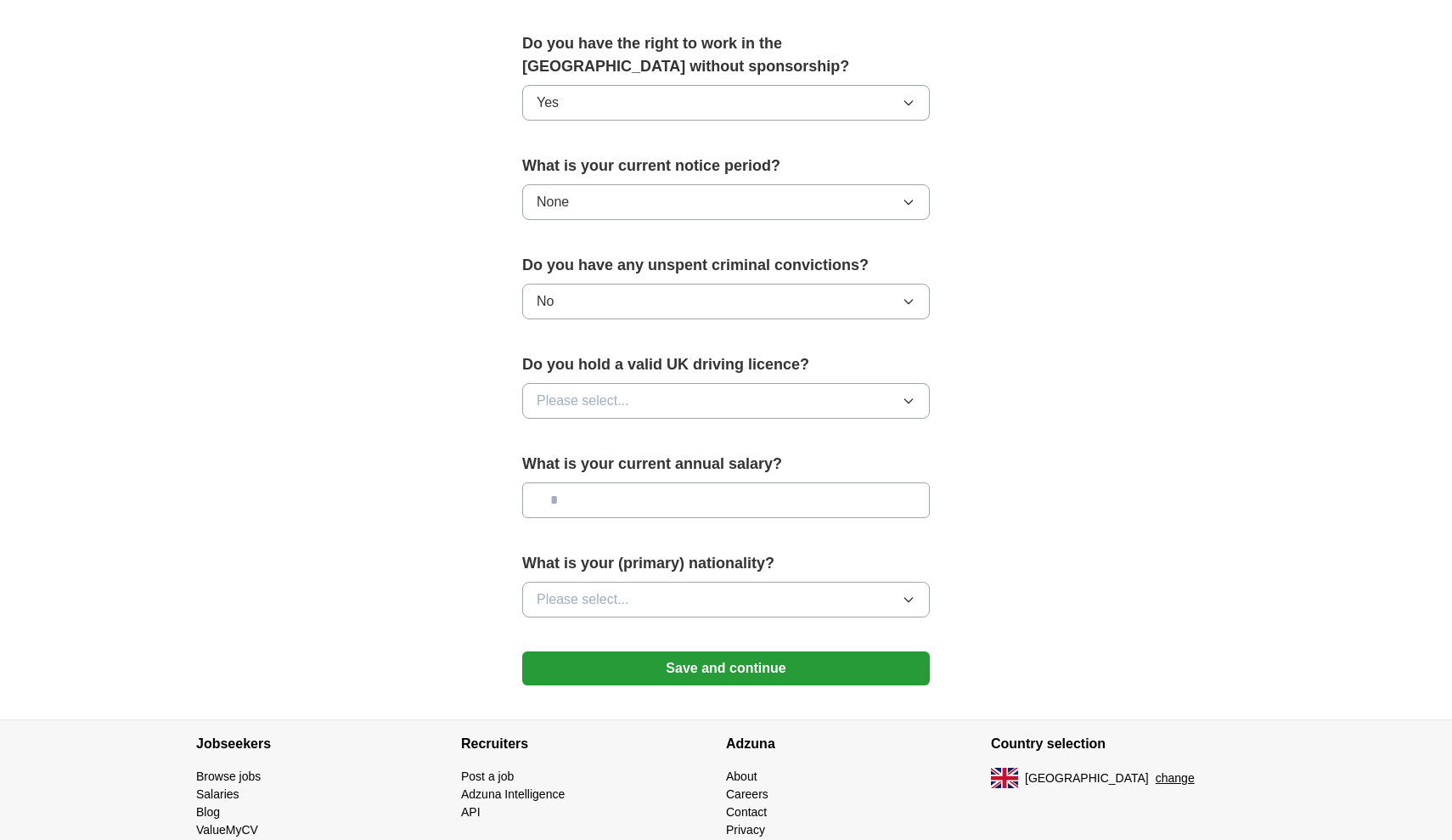
scroll to position [880, 0]
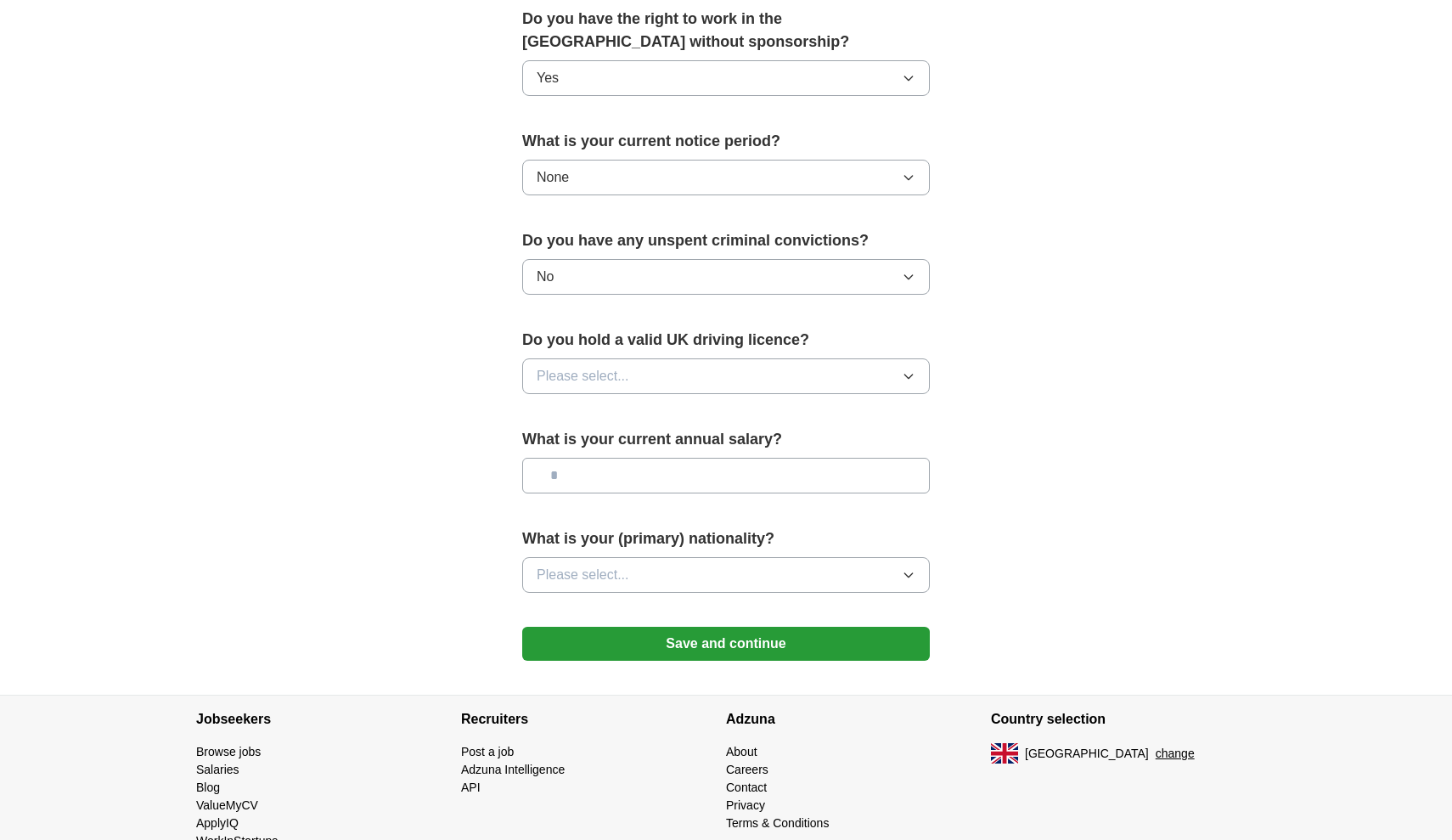
click at [604, 380] on span "Please select..." at bounding box center [583, 376] width 93 height 21
click at [611, 441] on li "No" at bounding box center [726, 450] width 406 height 35
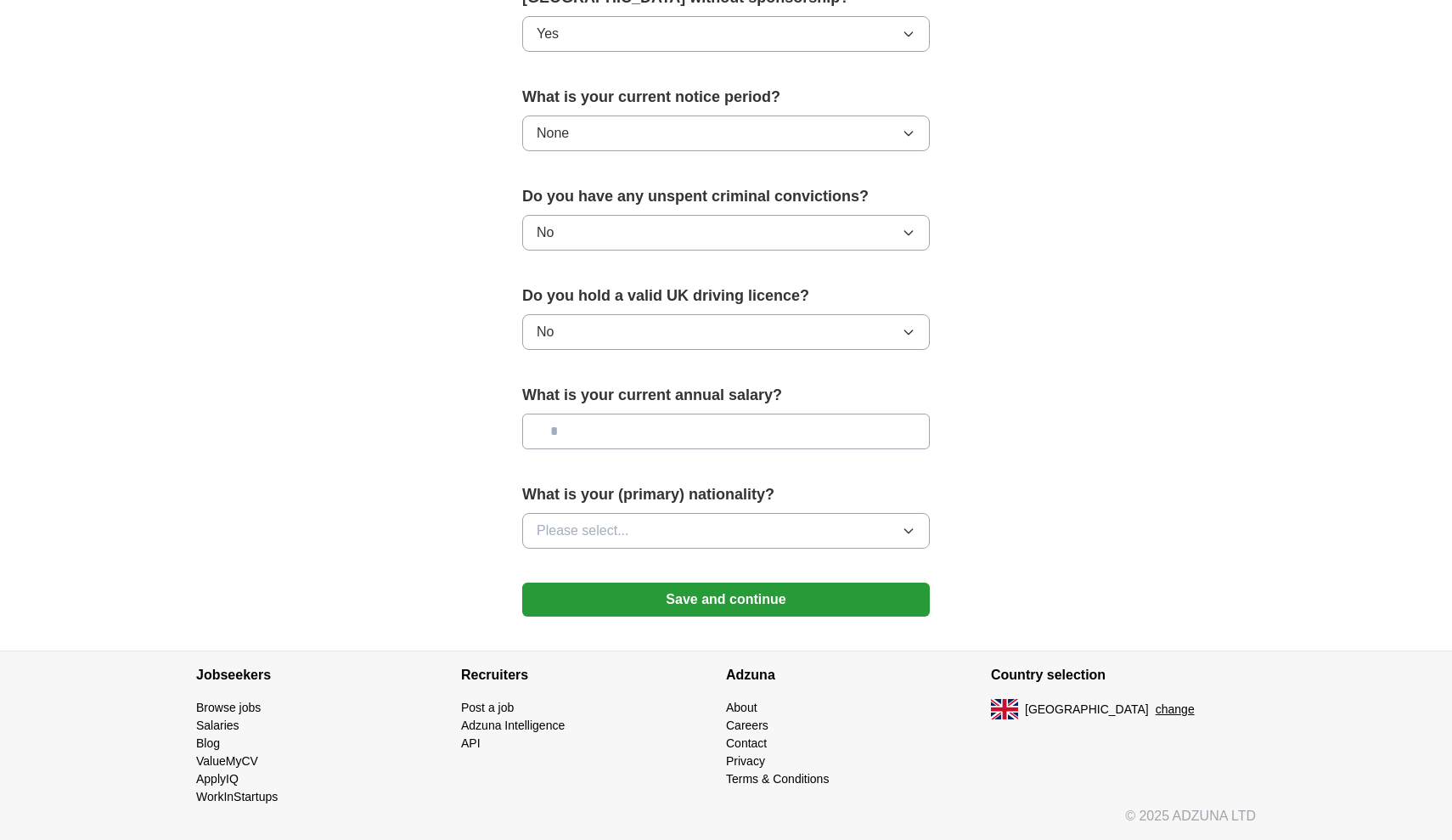
scroll to position [927, 0]
click at [656, 530] on button "Please select..." at bounding box center [726, 531] width 408 height 36
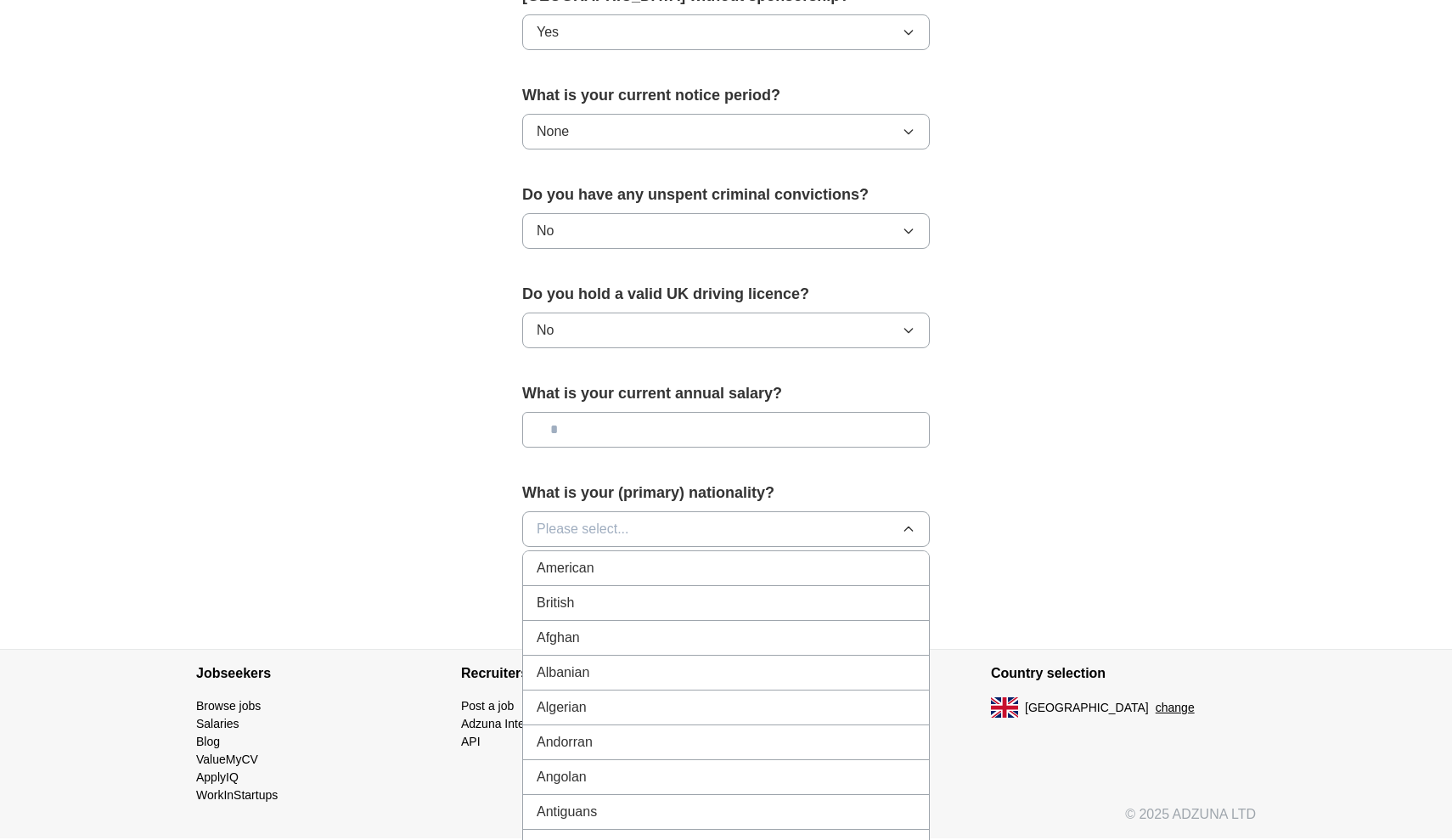
click at [628, 520] on span "Please select..." at bounding box center [583, 529] width 93 height 21
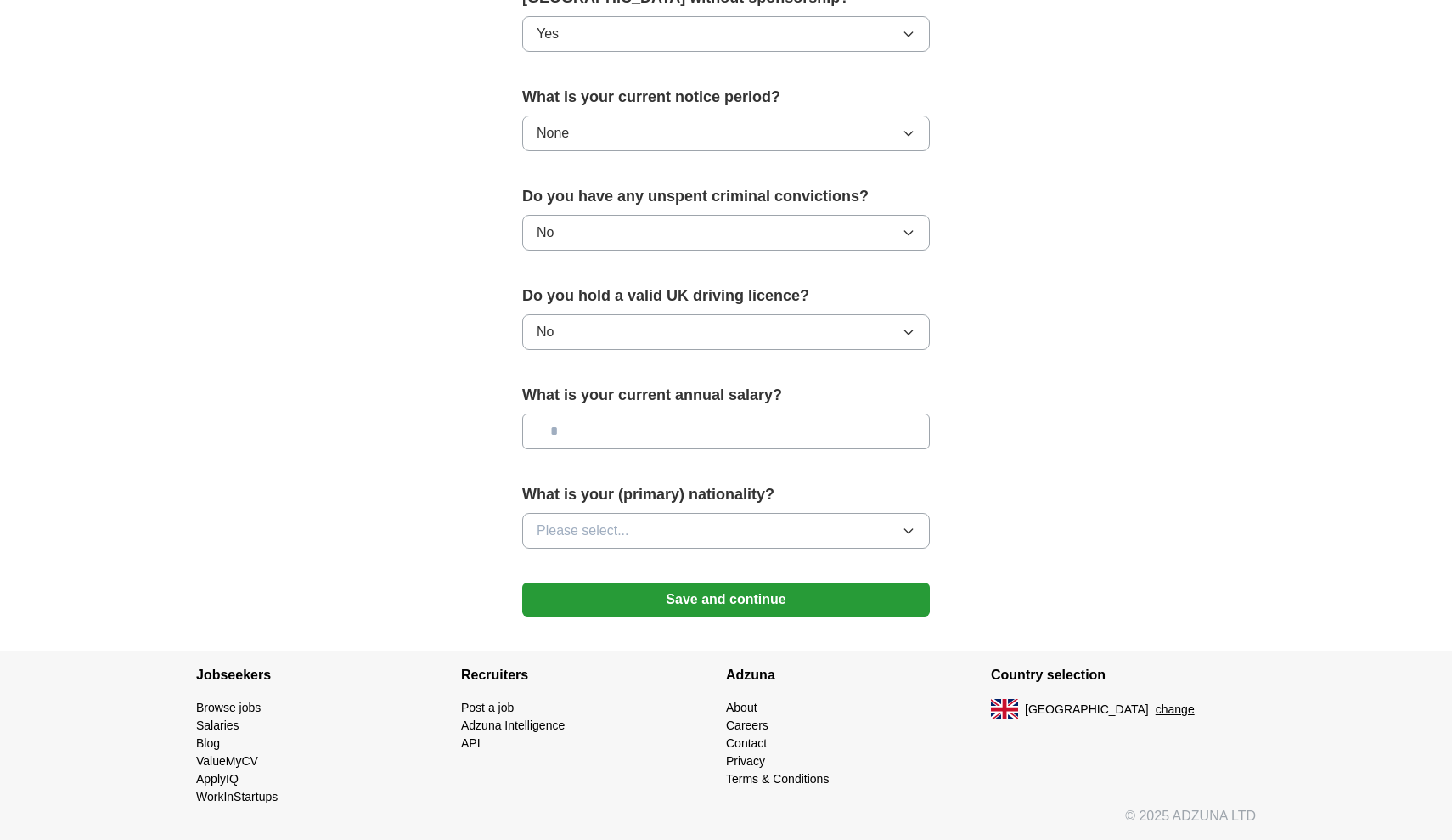
click at [628, 520] on span "Please select..." at bounding box center [583, 530] width 93 height 21
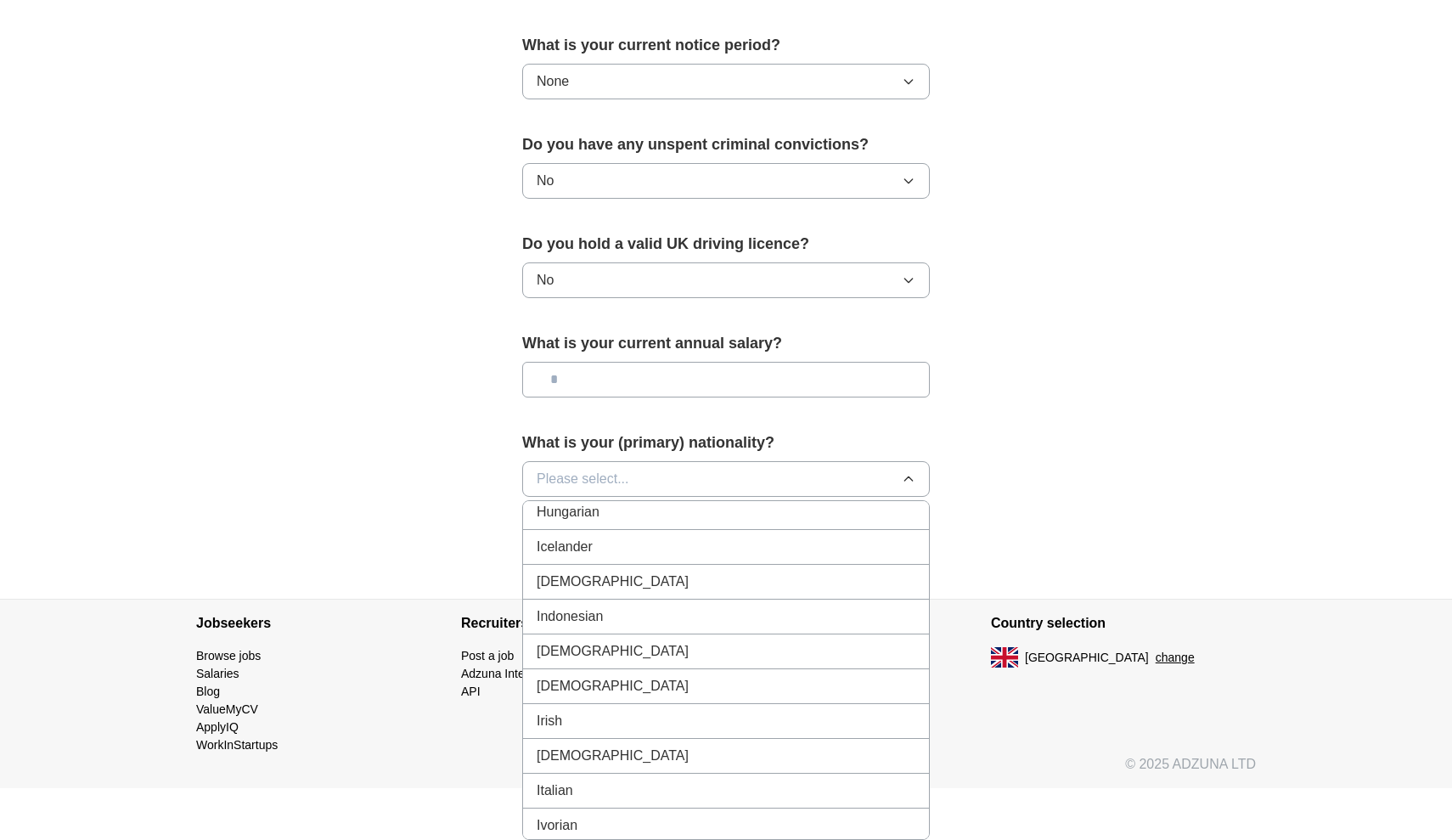
scroll to position [2720, 0]
click at [627, 597] on li "[DEMOGRAPHIC_DATA]" at bounding box center [726, 583] width 406 height 35
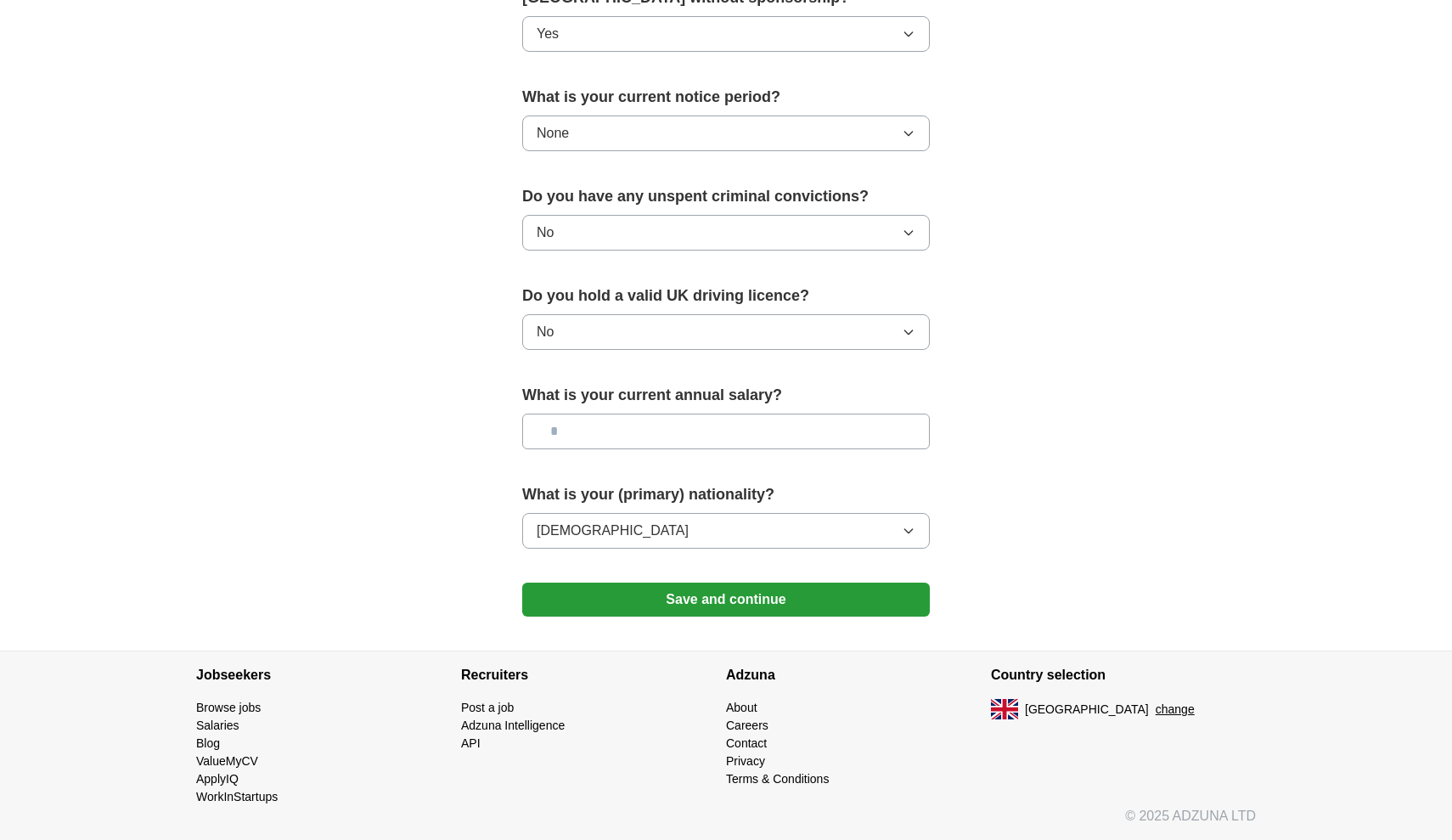
click at [736, 614] on button "Save and continue" at bounding box center [726, 599] width 408 height 34
